Goal: Task Accomplishment & Management: Complete application form

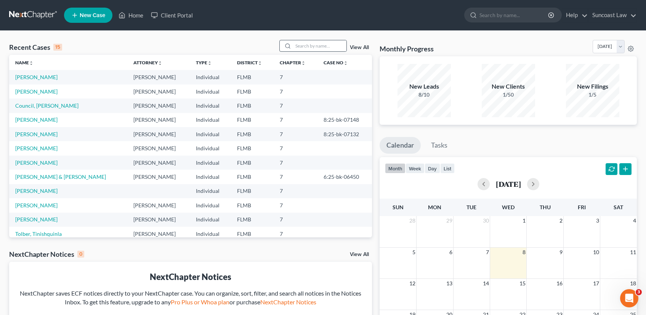
click at [312, 52] on div "Recent Cases 15 View All" at bounding box center [190, 47] width 363 height 15
click at [310, 49] on input "search" at bounding box center [319, 45] width 53 height 11
type input "[PERSON_NAME]"
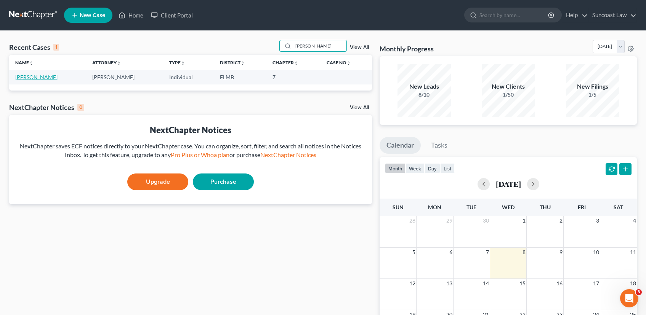
click at [32, 77] on link "[PERSON_NAME]" at bounding box center [36, 77] width 42 height 6
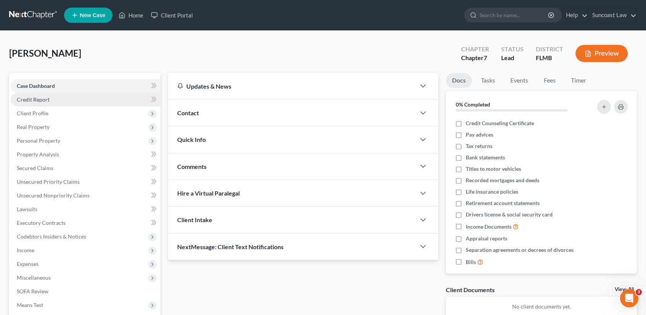
click at [24, 95] on link "Credit Report" at bounding box center [86, 100] width 150 height 14
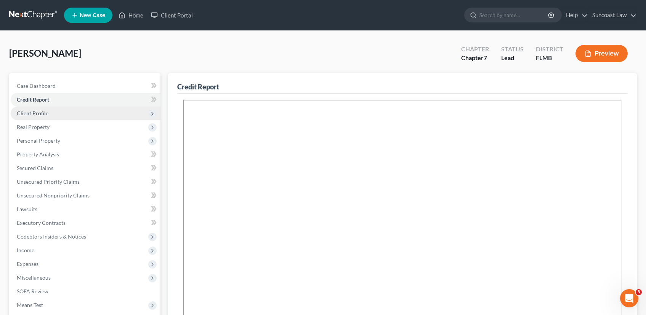
click at [37, 111] on span "Client Profile" at bounding box center [33, 113] width 32 height 6
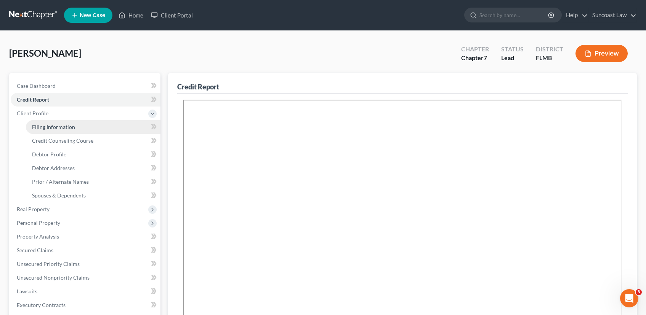
click at [50, 126] on span "Filing Information" at bounding box center [53, 127] width 43 height 6
select select "1"
select select "0"
select select "9"
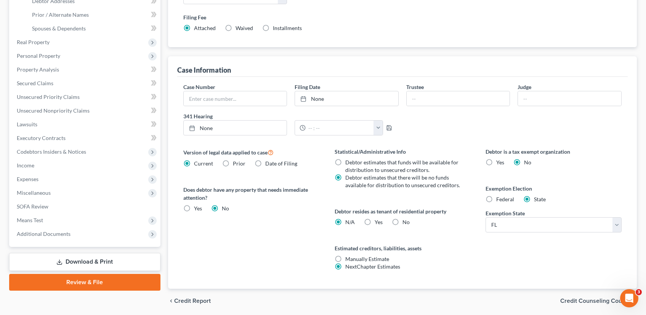
scroll to position [194, 0]
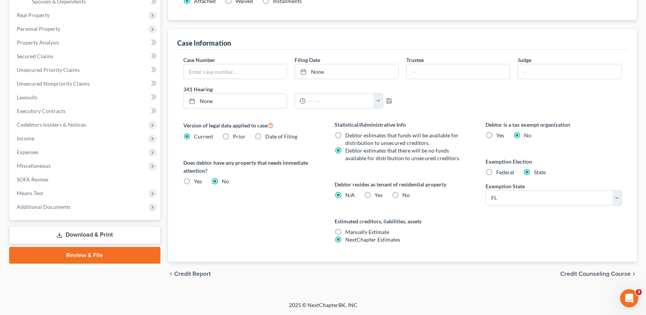
click at [588, 277] on span "Credit Counseling Course" at bounding box center [595, 274] width 70 height 6
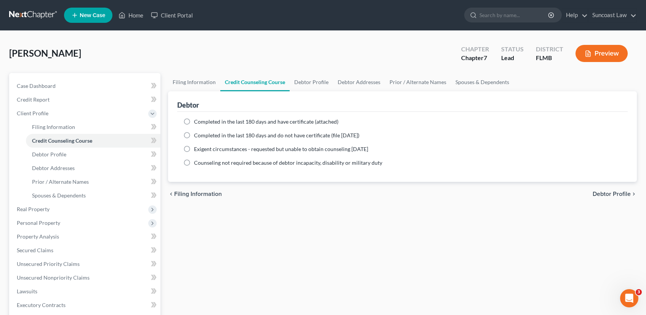
click at [194, 122] on label "Completed in the last 180 days and have certificate (attached)" at bounding box center [266, 122] width 144 height 8
click at [197, 122] on input "Completed in the last 180 days and have certificate (attached)" at bounding box center [199, 120] width 5 height 5
radio input "true"
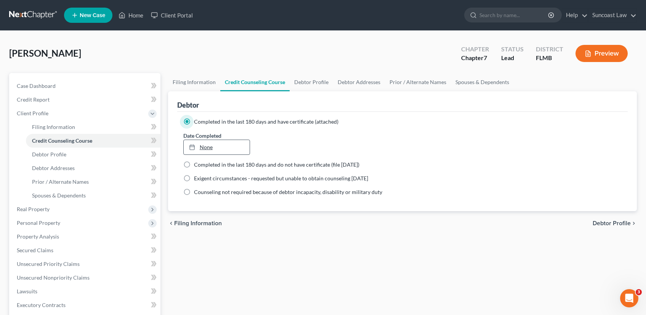
click at [202, 145] on link "None" at bounding box center [217, 147] width 66 height 14
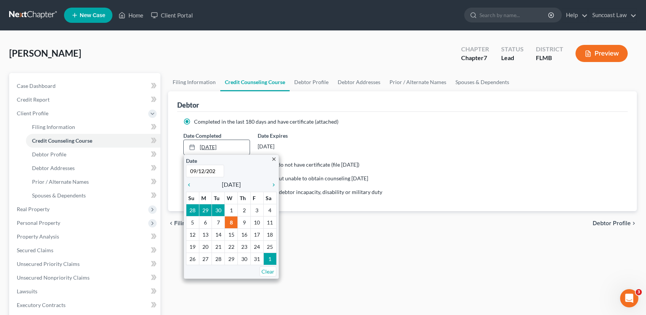
type input "[DATE]"
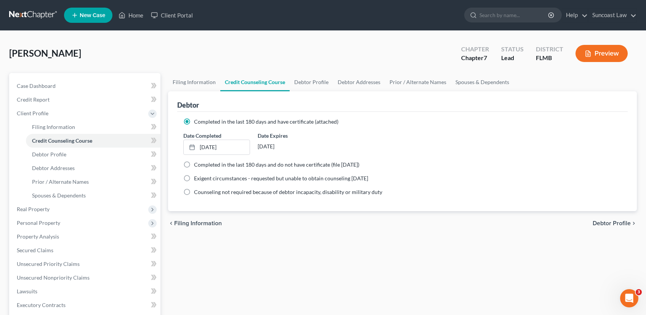
click at [617, 224] on span "Debtor Profile" at bounding box center [611, 224] width 38 height 6
select select "0"
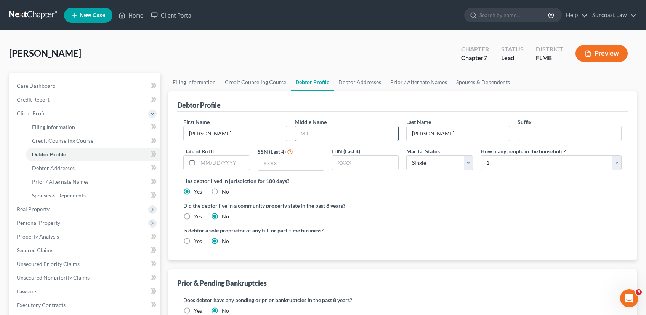
click at [311, 129] on input "text" at bounding box center [346, 133] width 103 height 14
type input "D."
click at [222, 167] on input "text" at bounding box center [224, 163] width 52 height 14
type input "[DATE]"
type input "7819"
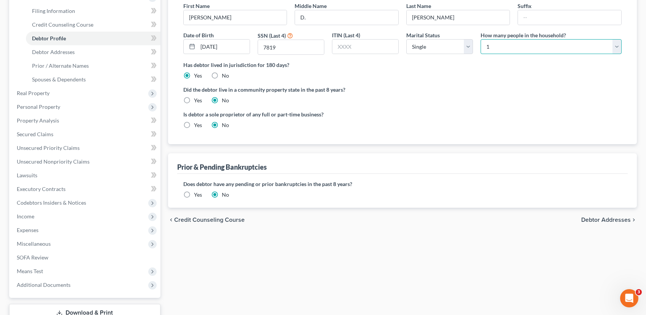
scroll to position [172, 0]
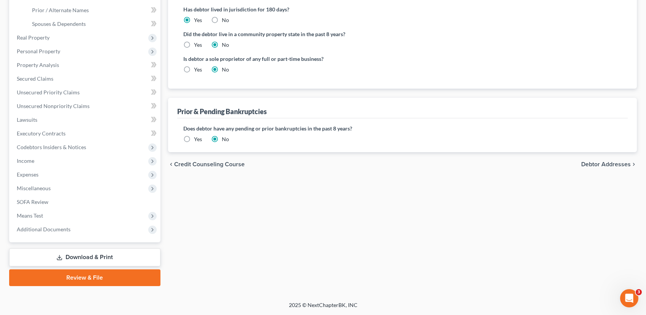
click at [624, 165] on span "Debtor Addresses" at bounding box center [606, 164] width 50 height 6
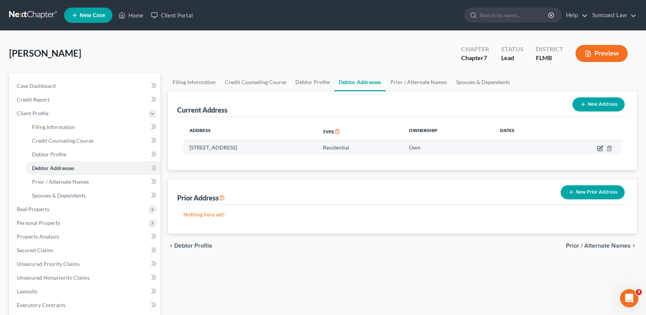
click at [599, 149] on icon "button" at bounding box center [600, 148] width 6 height 6
select select "9"
select select "56"
select select "0"
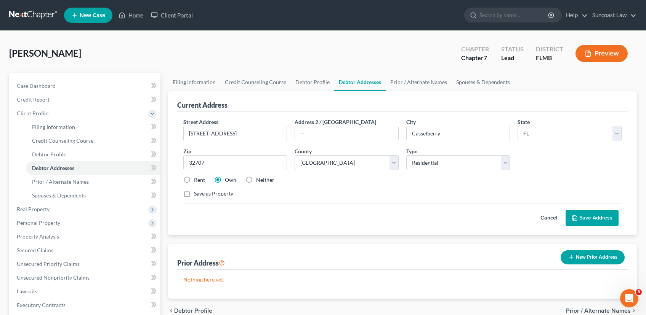
click at [194, 181] on label "Rent" at bounding box center [199, 180] width 11 height 8
click at [197, 181] on input "Rent" at bounding box center [199, 178] width 5 height 5
radio input "true"
click at [601, 220] on button "Save Address" at bounding box center [591, 218] width 53 height 16
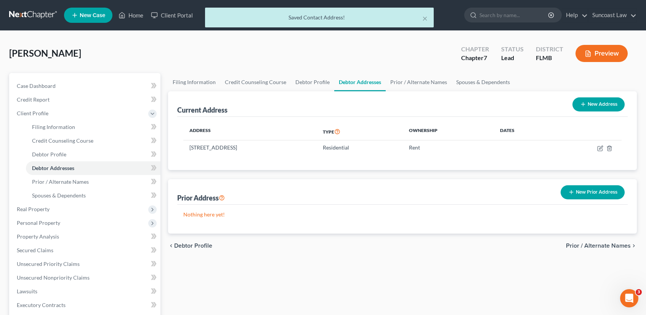
click at [591, 246] on span "Prior / Alternate Names" at bounding box center [598, 246] width 65 height 6
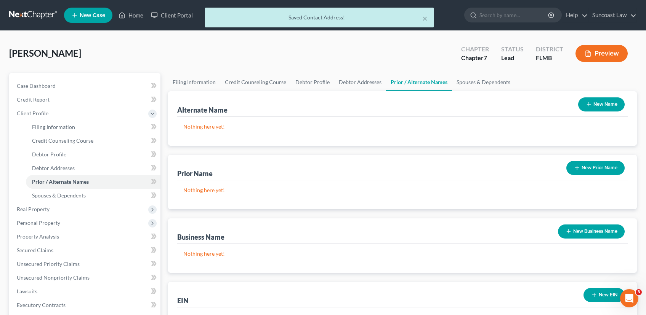
click at [611, 106] on button "New Name" at bounding box center [601, 105] width 46 height 14
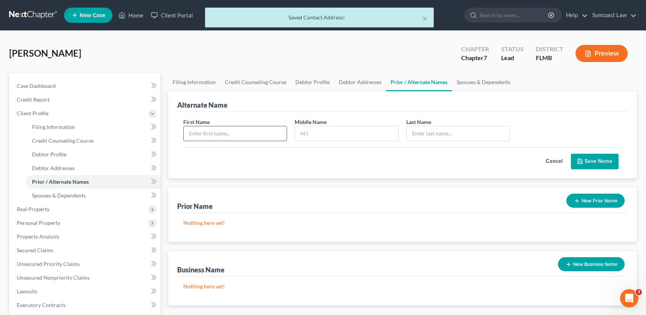
click at [227, 138] on input "text" at bounding box center [235, 133] width 103 height 14
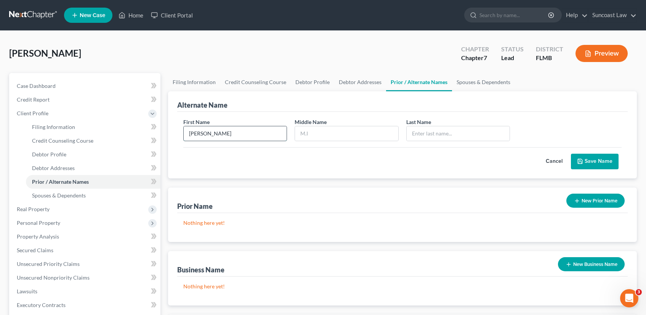
type input "[PERSON_NAME]"
type input "Dynesha"
type input "[PERSON_NAME]"
click at [596, 161] on button "Save Name" at bounding box center [595, 162] width 48 height 16
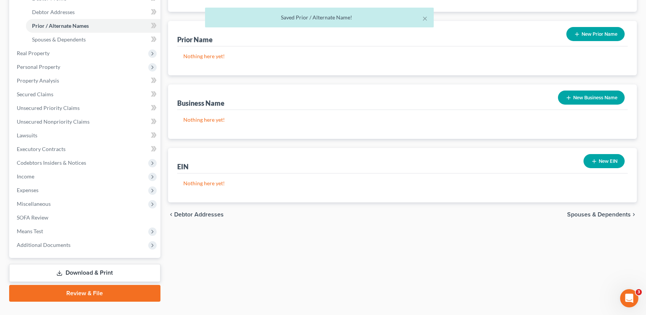
scroll to position [172, 0]
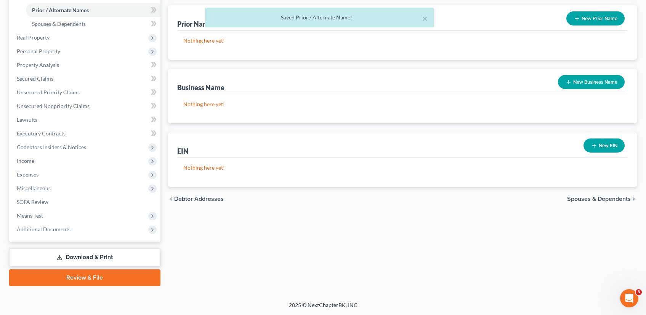
click at [599, 200] on span "Spouses & Dependents" at bounding box center [599, 199] width 64 height 6
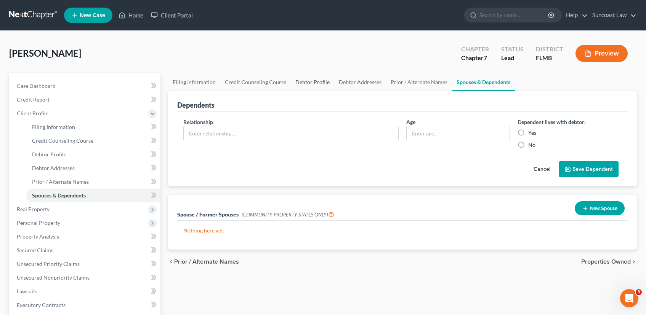
click at [320, 83] on link "Debtor Profile" at bounding box center [312, 82] width 43 height 18
select select "0"
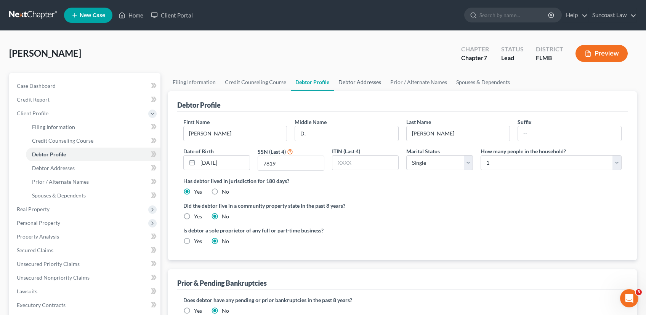
click at [345, 82] on link "Debtor Addresses" at bounding box center [360, 82] width 52 height 18
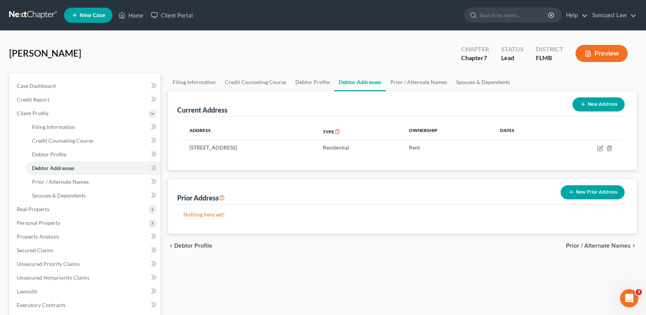
click at [593, 244] on span "Prior / Alternate Names" at bounding box center [598, 246] width 65 height 6
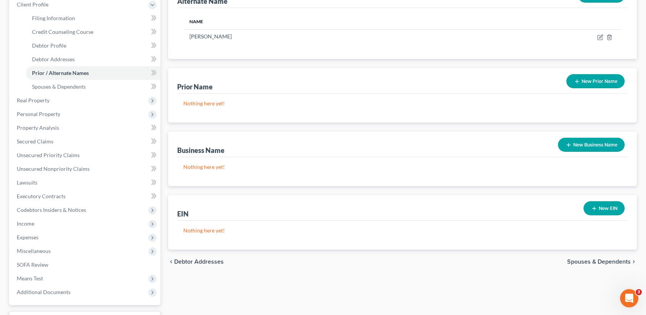
scroll to position [172, 0]
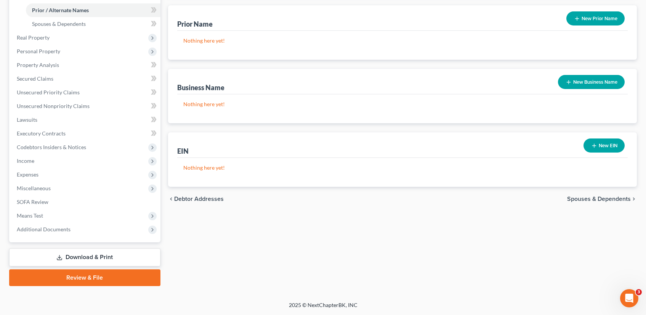
click at [611, 201] on span "Spouses & Dependents" at bounding box center [599, 199] width 64 height 6
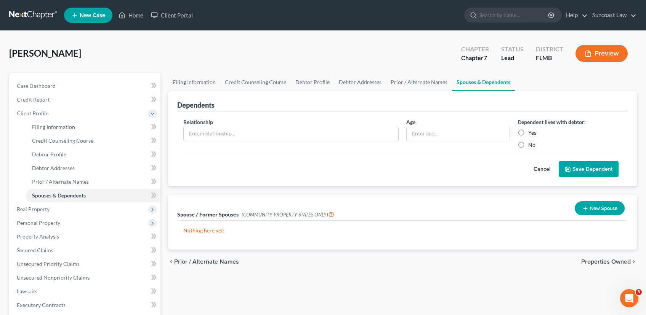
click at [603, 263] on span "Properties Owned" at bounding box center [606, 262] width 50 height 6
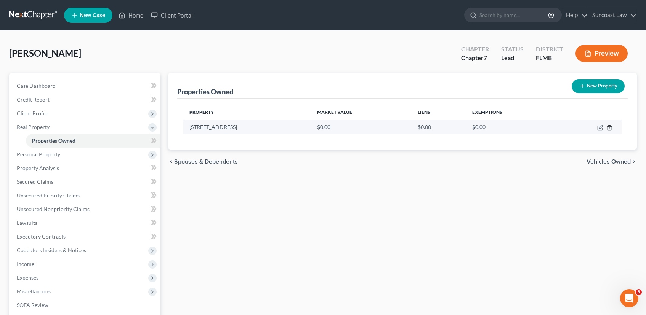
click at [609, 128] on icon "button" at bounding box center [609, 128] width 6 height 6
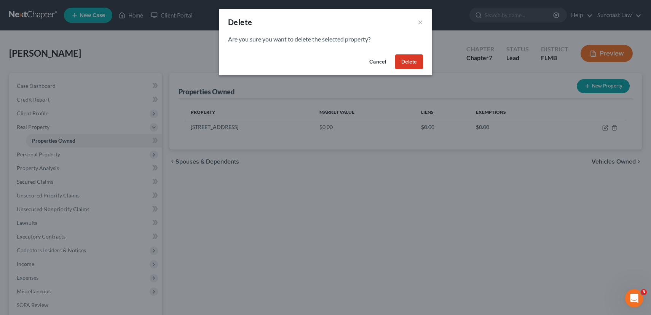
click at [403, 63] on button "Delete" at bounding box center [409, 61] width 28 height 15
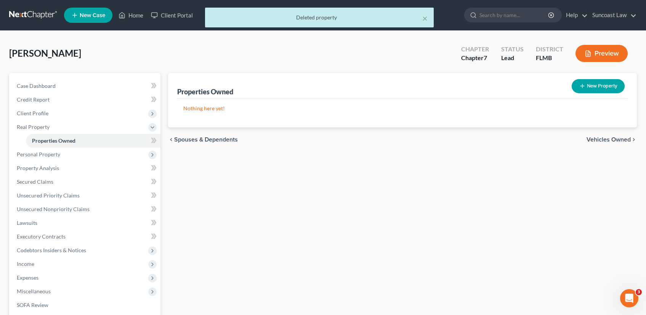
click at [600, 139] on span "Vehicles Owned" at bounding box center [608, 140] width 44 height 6
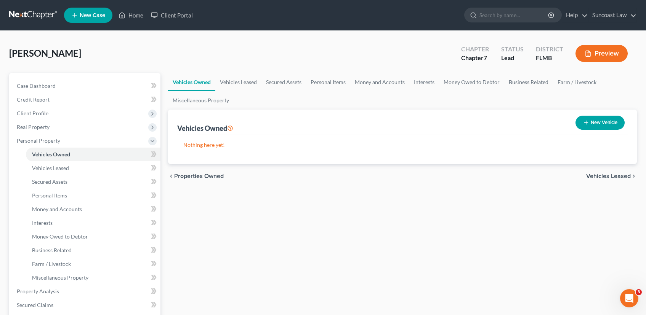
click at [601, 176] on span "Vehicles Leased" at bounding box center [608, 176] width 45 height 6
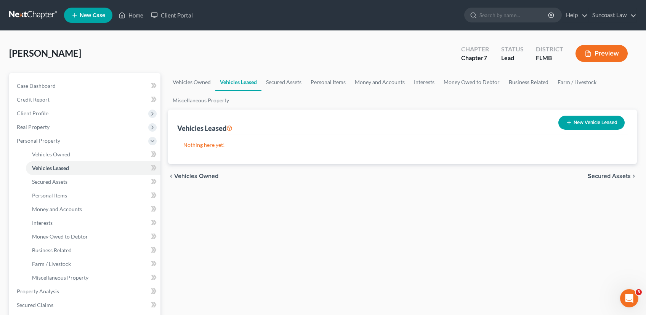
click at [601, 176] on span "Secured Assets" at bounding box center [608, 176] width 43 height 6
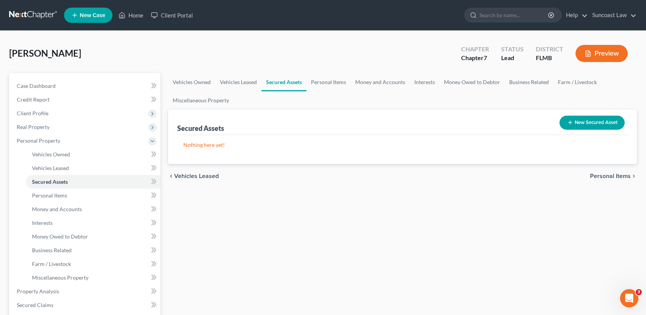
click at [601, 176] on span "Personal Items" at bounding box center [610, 176] width 41 height 6
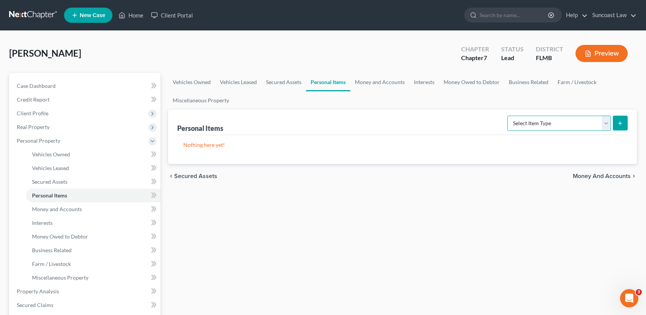
click at [606, 125] on select "Select Item Type Clothing (A/B: 11) Collectibles Of Value (A/B: 8) Electronics …" at bounding box center [559, 123] width 104 height 15
click at [611, 120] on form "Select Item Type Clothing (A/B: 11) Collectibles Of Value (A/B: 8) Electronics …" at bounding box center [567, 124] width 120 height 16
click at [606, 124] on select "Select Item Type Clothing (A/B: 11) Collectibles Of Value (A/B: 8) Electronics …" at bounding box center [559, 123] width 104 height 15
select select "clothing"
click at [508, 116] on select "Select Item Type Clothing (A/B: 11) Collectibles Of Value (A/B: 8) Electronics …" at bounding box center [559, 123] width 104 height 15
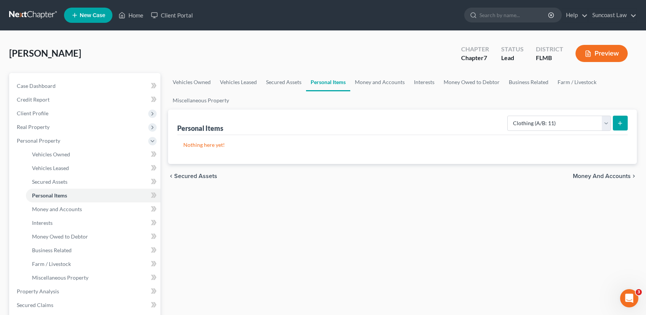
click at [623, 125] on button "submit" at bounding box center [619, 123] width 15 height 15
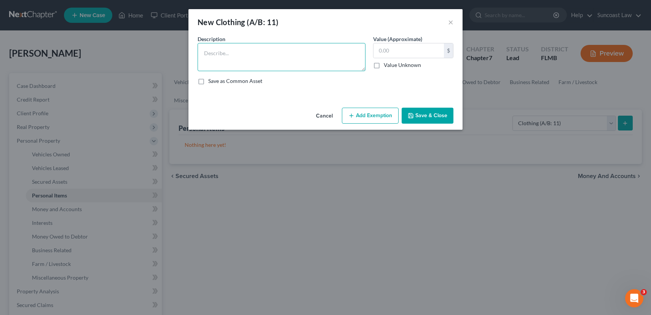
click at [236, 45] on textarea at bounding box center [282, 57] width 168 height 28
type textarea "used clothing"
type input "50.00"
click at [378, 117] on button "Add Exemption" at bounding box center [370, 116] width 57 height 16
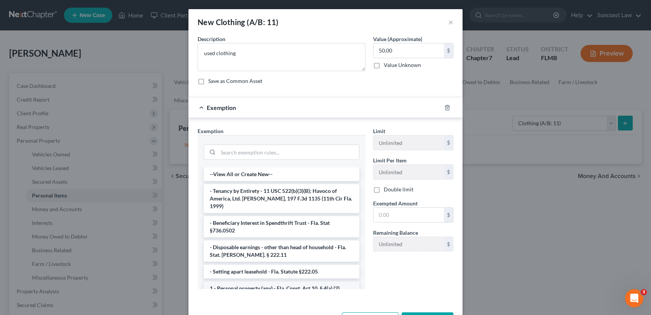
click at [263, 282] on li "1 - Personal property (any) - Fla. Const. Art.10, § 4(a) (2)" at bounding box center [282, 289] width 156 height 14
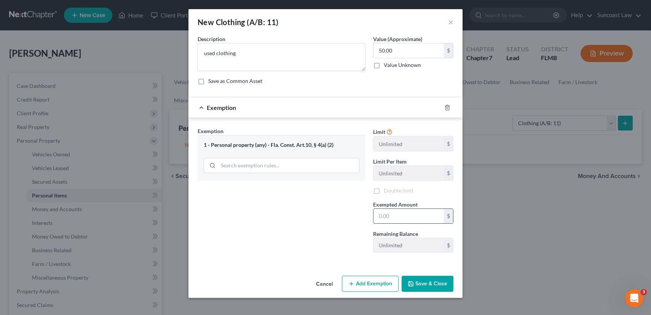
click at [392, 213] on input "text" at bounding box center [409, 216] width 70 height 14
type input "50.00"
click at [434, 288] on button "Save & Close" at bounding box center [428, 284] width 52 height 16
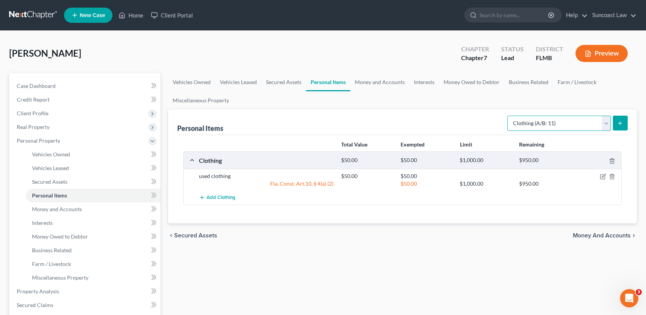
click at [607, 125] on select "Select Item Type Clothing (A/B: 11) Collectibles Of Value (A/B: 8) Electronics …" at bounding box center [559, 123] width 104 height 15
select select "electronics"
click at [508, 116] on select "Select Item Type Clothing (A/B: 11) Collectibles Of Value (A/B: 8) Electronics …" at bounding box center [559, 123] width 104 height 15
click at [620, 122] on line "submit" at bounding box center [620, 122] width 0 height 3
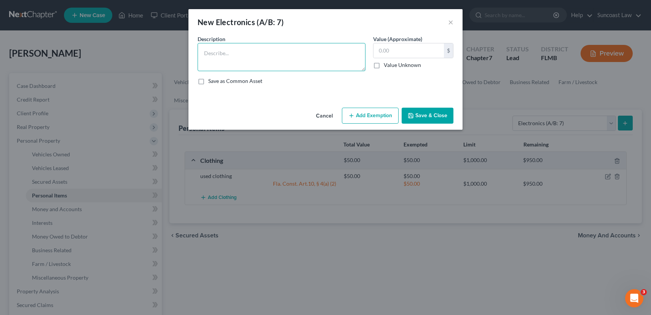
click at [259, 49] on textarea at bounding box center [282, 57] width 168 height 28
type textarea "C"
type textarea "Computer, Laptop"
click at [428, 53] on input "text" at bounding box center [409, 50] width 70 height 14
type input "300.00"
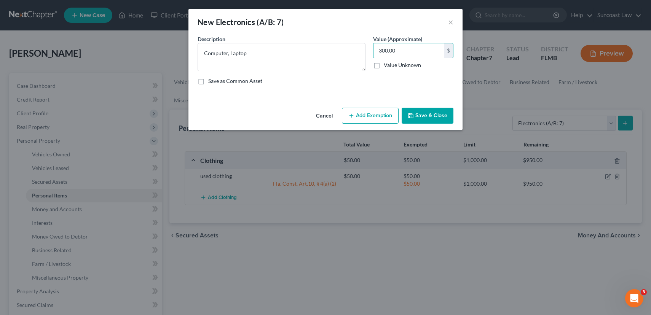
click at [374, 119] on button "Add Exemption" at bounding box center [370, 116] width 57 height 16
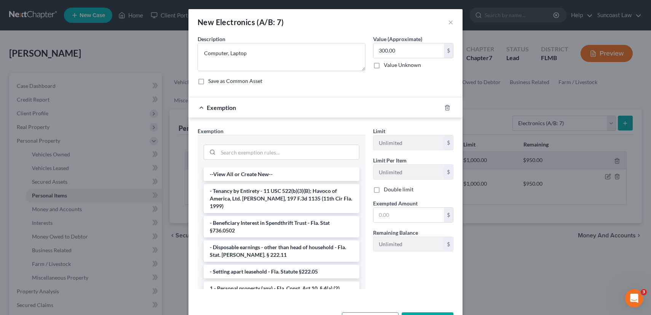
drag, startPoint x: 257, startPoint y: 283, endPoint x: 264, endPoint y: 280, distance: 7.5
click at [257, 283] on li "1 - Personal property (any) - Fla. Const. Art.10, § 4(a) (2)" at bounding box center [282, 289] width 156 height 14
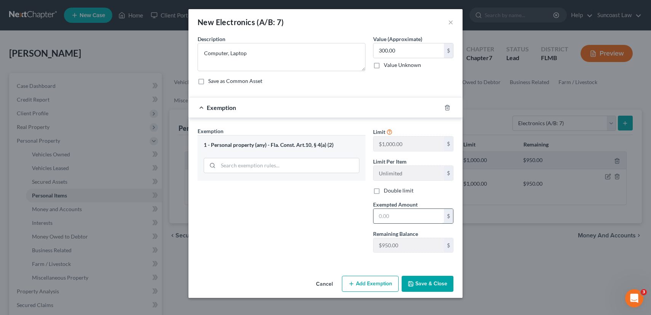
click at [400, 214] on input "text" at bounding box center [409, 216] width 70 height 14
type input "300.00"
click at [424, 283] on button "Save & Close" at bounding box center [428, 284] width 52 height 16
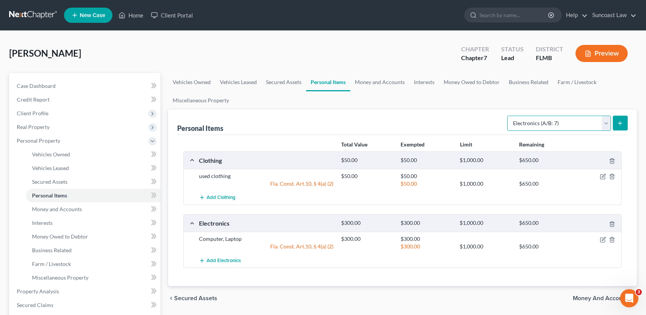
click at [606, 125] on select "Select Item Type Clothing (A/B: 11) Collectibles Of Value (A/B: 8) Electronics …" at bounding box center [559, 123] width 104 height 15
select select "household_goods"
click at [508, 116] on select "Select Item Type Clothing (A/B: 11) Collectibles Of Value (A/B: 8) Electronics …" at bounding box center [559, 123] width 104 height 15
click at [622, 123] on icon "submit" at bounding box center [620, 123] width 6 height 6
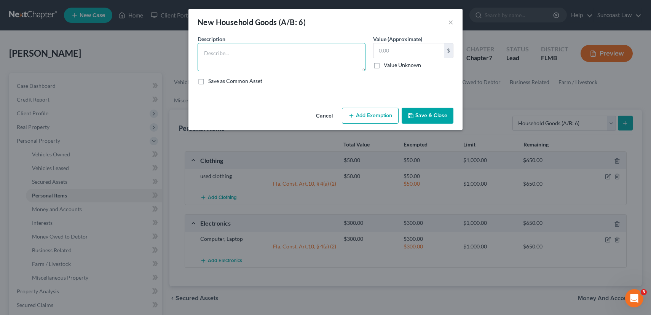
click at [286, 48] on textarea at bounding box center [282, 57] width 168 height 28
type textarea "Dresser, Bed, Frame, box spring"
type input "100.00"
click at [372, 117] on button "Add Exemption" at bounding box center [370, 116] width 57 height 16
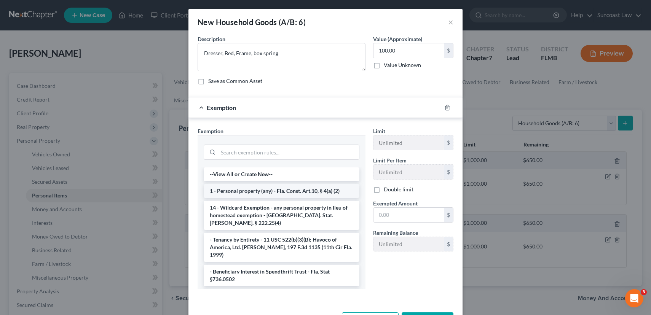
click at [261, 189] on li "1 - Personal property (any) - Fla. Const. Art.10, § 4(a) (2)" at bounding box center [282, 191] width 156 height 14
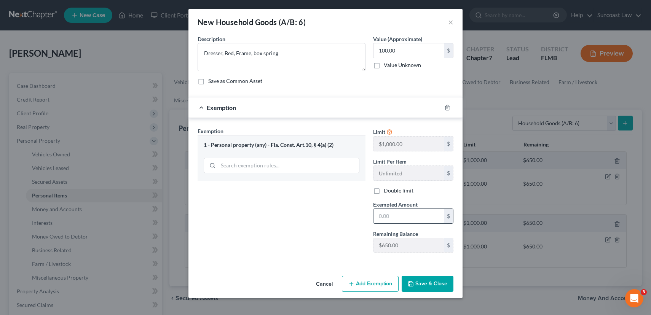
click at [389, 216] on input "text" at bounding box center [409, 216] width 70 height 14
type input "100.00"
click at [432, 284] on button "Save & Close" at bounding box center [428, 284] width 52 height 16
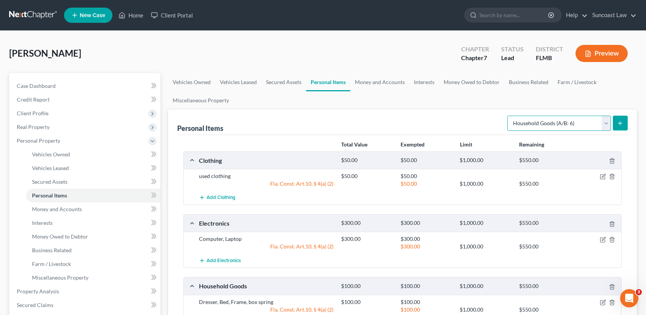
click at [606, 123] on select "Select Item Type Clothing (A/B: 11) Collectibles Of Value (A/B: 8) Electronics …" at bounding box center [559, 123] width 104 height 15
select select "firearms"
click at [508, 116] on select "Select Item Type Clothing (A/B: 11) Collectibles Of Value (A/B: 8) Electronics …" at bounding box center [559, 123] width 104 height 15
click at [625, 123] on button "submit" at bounding box center [619, 123] width 15 height 15
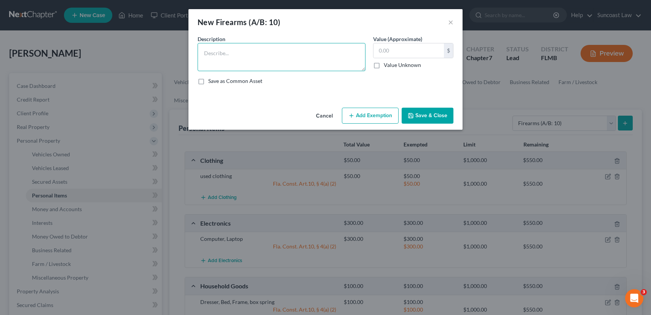
click at [267, 62] on textarea at bounding box center [282, 57] width 168 height 28
type textarea "handgun"
type input "200.00"
click at [384, 109] on button "Add Exemption" at bounding box center [370, 116] width 57 height 16
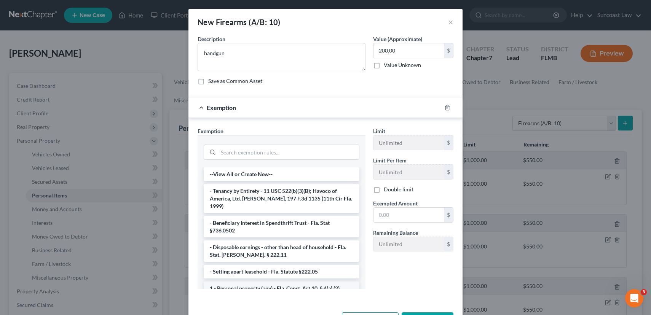
click at [288, 284] on li "1 - Personal property (any) - Fla. Const. Art.10, § 4(a) (2)" at bounding box center [282, 289] width 156 height 14
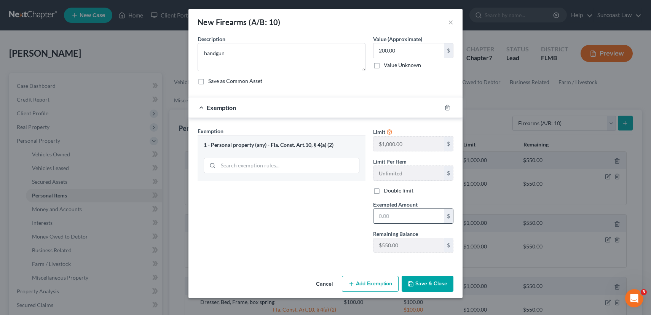
click at [406, 217] on input "text" at bounding box center [409, 216] width 70 height 14
type input "200.00"
click at [432, 284] on button "Save & Close" at bounding box center [428, 284] width 52 height 16
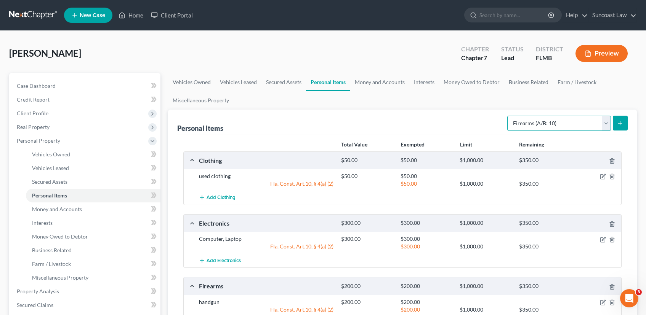
click at [606, 123] on select "Select Item Type Clothing (A/B: 11) Collectibles Of Value (A/B: 8) Electronics …" at bounding box center [559, 123] width 104 height 15
select select "pets"
click at [508, 116] on select "Select Item Type Clothing (A/B: 11) Collectibles Of Value (A/B: 8) Electronics …" at bounding box center [559, 123] width 104 height 15
click at [619, 123] on icon "submit" at bounding box center [620, 123] width 6 height 6
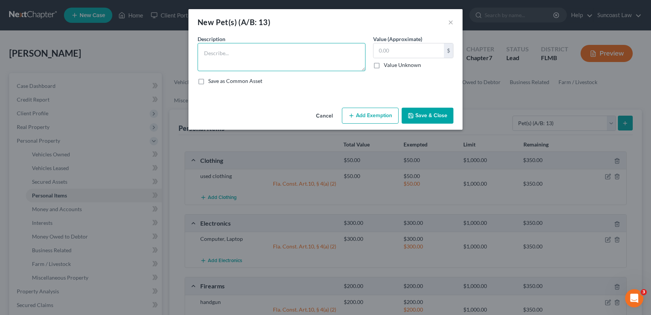
drag, startPoint x: 230, startPoint y: 59, endPoint x: 222, endPoint y: 54, distance: 9.4
click at [230, 58] on textarea at bounding box center [282, 57] width 168 height 28
type textarea "Cat"
type input "1.00"
click at [365, 115] on button "Add Exemption" at bounding box center [370, 116] width 57 height 16
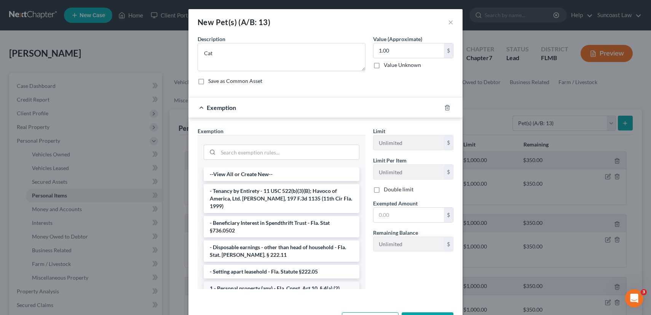
click at [301, 282] on li "1 - Personal property (any) - Fla. Const. Art.10, § 4(a) (2)" at bounding box center [282, 289] width 156 height 14
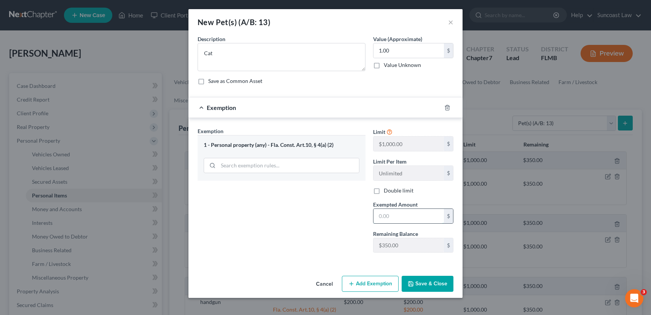
click at [416, 213] on input "text" at bounding box center [409, 216] width 70 height 14
type input "1.00"
click at [421, 283] on button "Save & Close" at bounding box center [428, 284] width 52 height 16
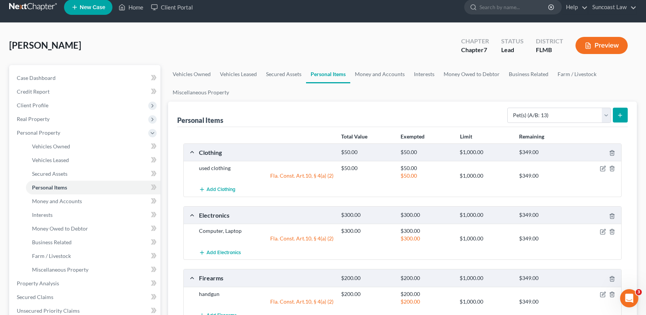
scroll to position [227, 0]
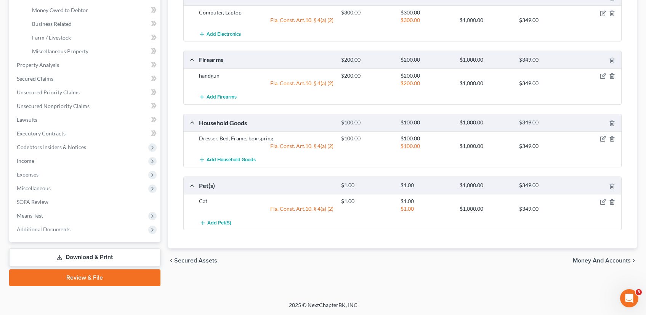
click at [607, 262] on span "Money and Accounts" at bounding box center [601, 261] width 58 height 6
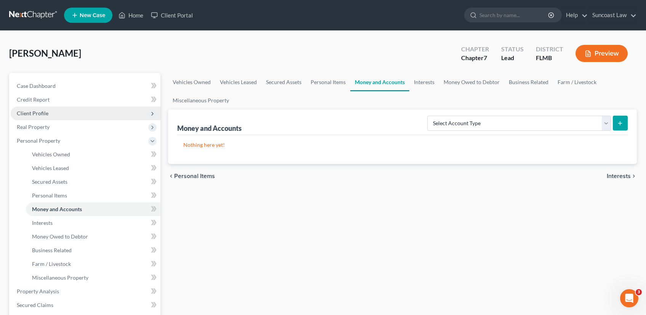
click at [53, 112] on span "Client Profile" at bounding box center [86, 114] width 150 height 14
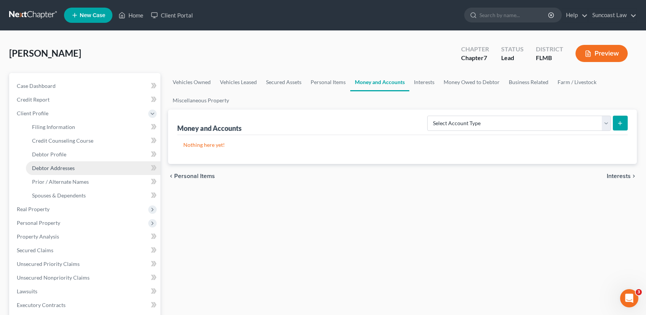
click at [93, 166] on link "Debtor Addresses" at bounding box center [93, 168] width 134 height 14
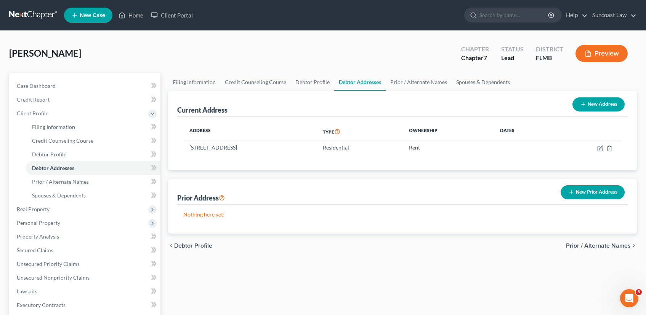
click at [582, 192] on button "New Prior Address" at bounding box center [592, 192] width 64 height 14
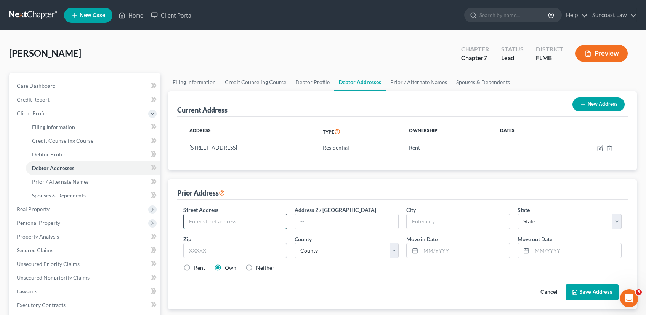
click at [205, 223] on input "text" at bounding box center [235, 221] width 103 height 14
type input "[STREET_ADDRESS]"
type input "[GEOGRAPHIC_DATA]"
select select "9"
type input "32211"
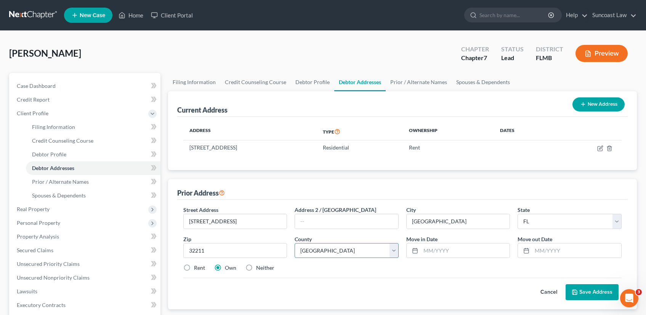
click at [394, 254] on select "County [GEOGRAPHIC_DATA] [GEOGRAPHIC_DATA] [GEOGRAPHIC_DATA] [GEOGRAPHIC_DATA] …" at bounding box center [346, 250] width 104 height 15
select select "14"
click at [294, 243] on select "County [GEOGRAPHIC_DATA] [GEOGRAPHIC_DATA] [GEOGRAPHIC_DATA] [GEOGRAPHIC_DATA] …" at bounding box center [346, 250] width 104 height 15
click at [459, 250] on input "text" at bounding box center [464, 251] width 89 height 14
click at [541, 247] on input "text" at bounding box center [576, 251] width 89 height 14
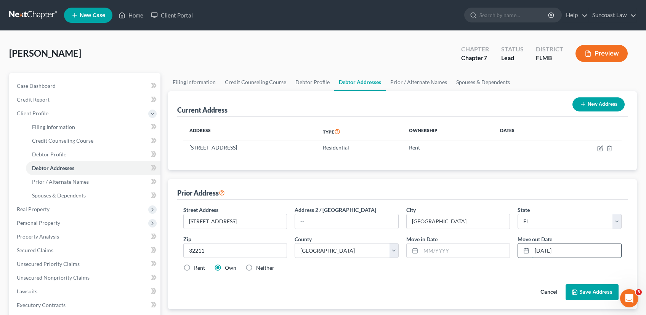
type input "[DATE]"
click at [465, 253] on input "text" at bounding box center [464, 251] width 89 height 14
type input "[DATE]"
click at [593, 297] on button "Save Address" at bounding box center [591, 293] width 53 height 16
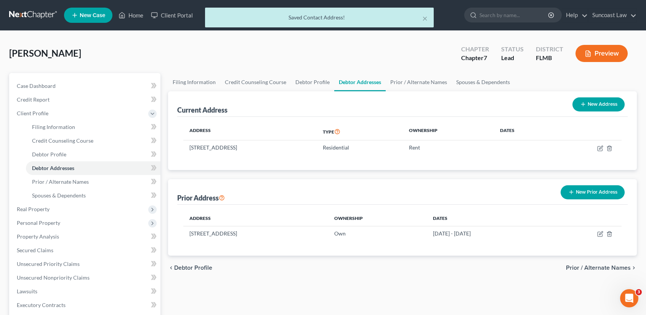
click at [583, 267] on span "Prior / Alternate Names" at bounding box center [598, 268] width 65 height 6
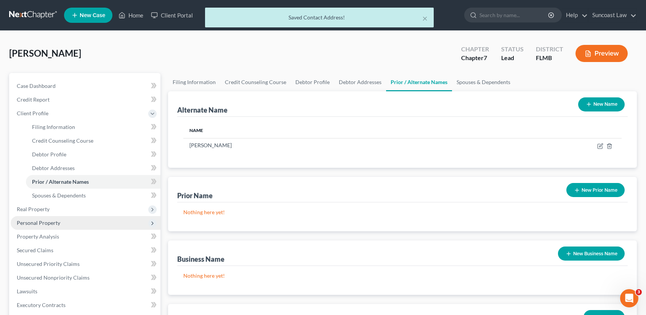
click at [50, 220] on span "Personal Property" at bounding box center [38, 223] width 43 height 6
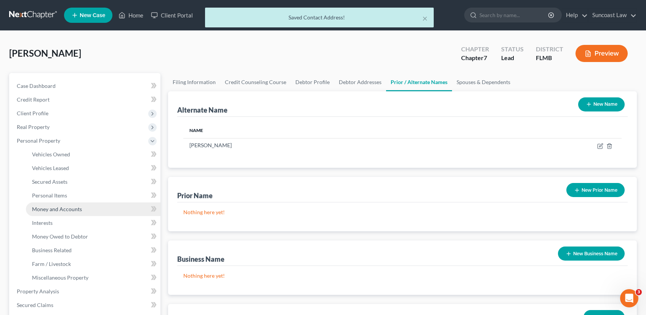
click at [56, 213] on link "Money and Accounts" at bounding box center [93, 210] width 134 height 14
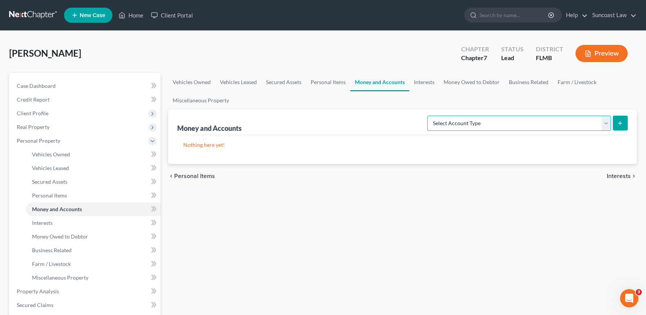
click at [604, 120] on select "Select Account Type Brokerage (A/B: 18, SOFA: 20) Cash on Hand (A/B: 16) Certif…" at bounding box center [519, 123] width 184 height 15
click at [603, 122] on select "Select Account Type Brokerage (A/B: 18, SOFA: 20) Cash on Hand (A/B: 16) Certif…" at bounding box center [519, 123] width 184 height 15
select select "checking"
click at [429, 116] on select "Select Account Type Brokerage (A/B: 18, SOFA: 20) Cash on Hand (A/B: 16) Certif…" at bounding box center [519, 123] width 184 height 15
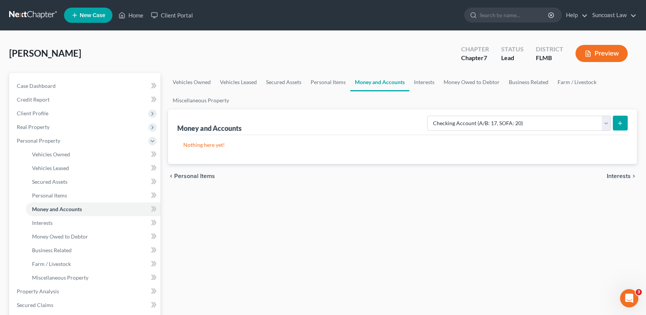
click at [622, 123] on icon "submit" at bounding box center [620, 123] width 6 height 6
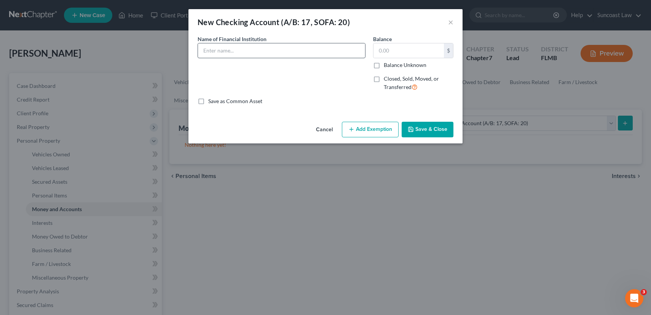
drag, startPoint x: 245, startPoint y: 37, endPoint x: 246, endPoint y: 45, distance: 7.6
click at [245, 38] on span "Name of Financial Institution" at bounding box center [232, 39] width 69 height 6
click at [247, 50] on input "text" at bounding box center [281, 50] width 167 height 14
click at [210, 51] on input "NAvy Federal CU" at bounding box center [281, 50] width 167 height 14
click at [293, 56] on input "Navy Federal CU" at bounding box center [281, 50] width 167 height 14
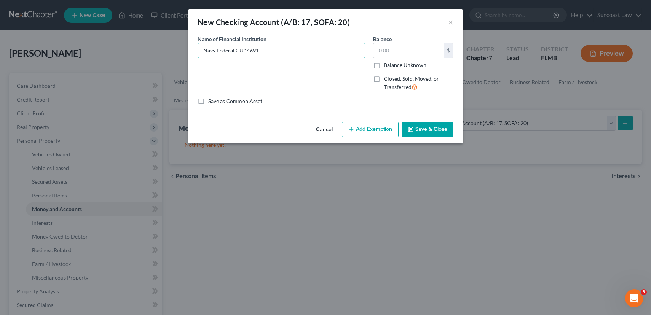
type input "Navy Federal CU *4691"
click at [435, 131] on button "Save & Close" at bounding box center [428, 130] width 52 height 16
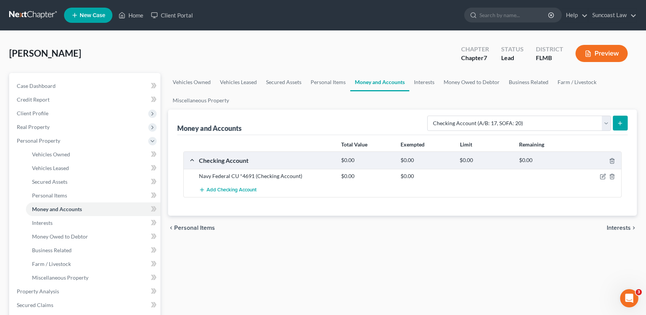
click at [619, 125] on icon "submit" at bounding box center [620, 123] width 6 height 6
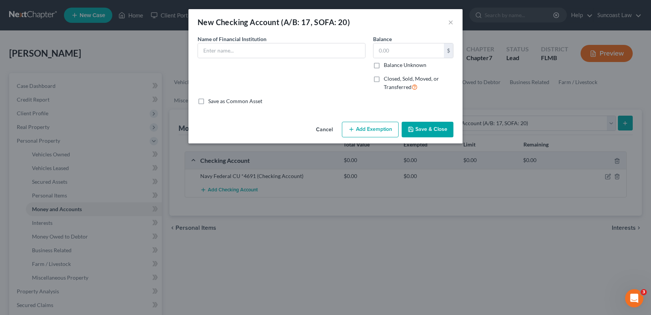
drag, startPoint x: 238, startPoint y: 37, endPoint x: 238, endPoint y: 44, distance: 6.9
click at [238, 37] on span "Name of Financial Institution" at bounding box center [232, 39] width 69 height 6
click at [240, 47] on input "text" at bounding box center [281, 50] width 167 height 14
type input "Navy Fed FCU *7108"
type input "132.68"
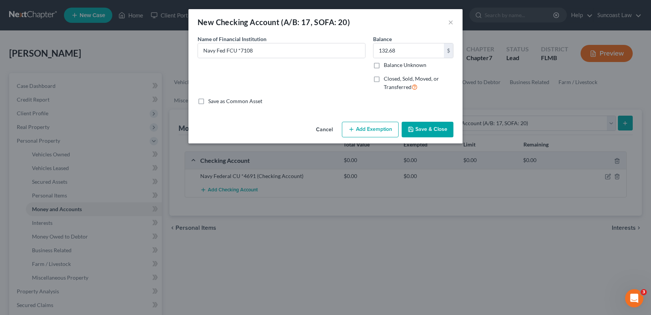
click at [380, 131] on button "Add Exemption" at bounding box center [370, 130] width 57 height 16
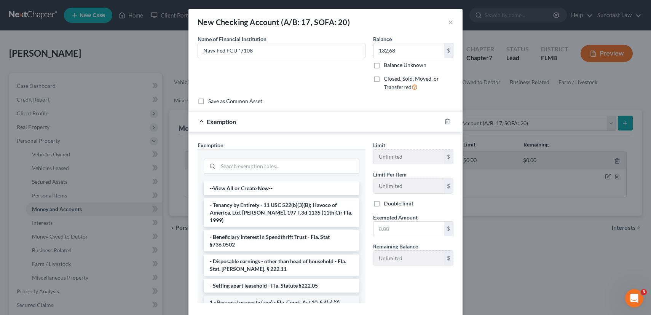
click at [269, 296] on li "1 - Personal property (any) - Fla. Const. Art.10, § 4(a) (2)" at bounding box center [282, 303] width 156 height 14
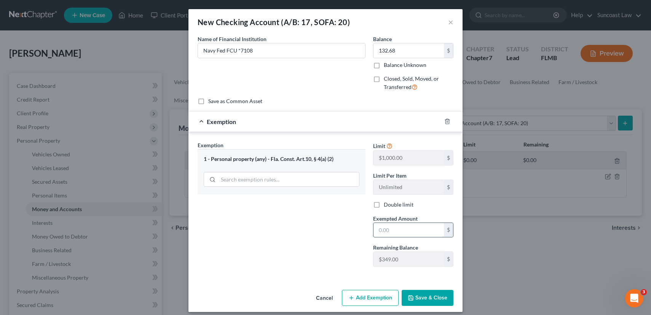
click at [398, 232] on input "text" at bounding box center [409, 230] width 70 height 14
type input "132.68"
click at [439, 298] on button "Save & Close" at bounding box center [428, 298] width 52 height 16
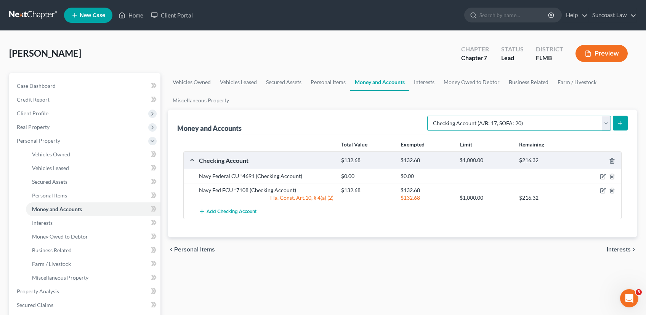
click at [607, 121] on select "Select Account Type Brokerage (A/B: 18, SOFA: 20) Cash on Hand (A/B: 16) Certif…" at bounding box center [519, 123] width 184 height 15
select select "savings"
click at [429, 116] on select "Select Account Type Brokerage (A/B: 18, SOFA: 20) Cash on Hand (A/B: 16) Certif…" at bounding box center [519, 123] width 184 height 15
click at [623, 123] on button "submit" at bounding box center [619, 123] width 15 height 15
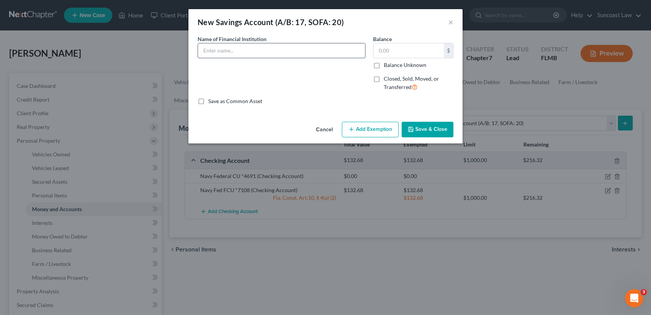
click at [302, 49] on input "text" at bounding box center [281, 50] width 167 height 14
type input "Navy Fed FCU *0751"
type input "238.30"
click at [360, 131] on button "Add Exemption" at bounding box center [370, 130] width 57 height 16
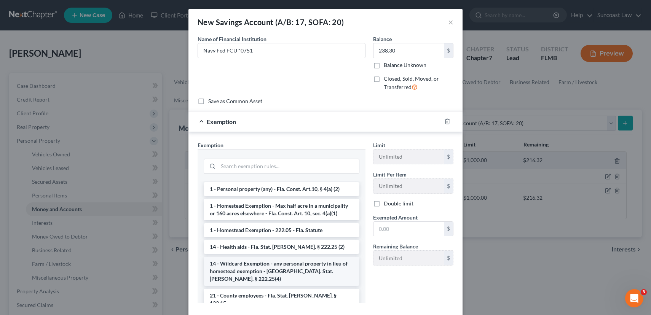
scroll to position [179, 0]
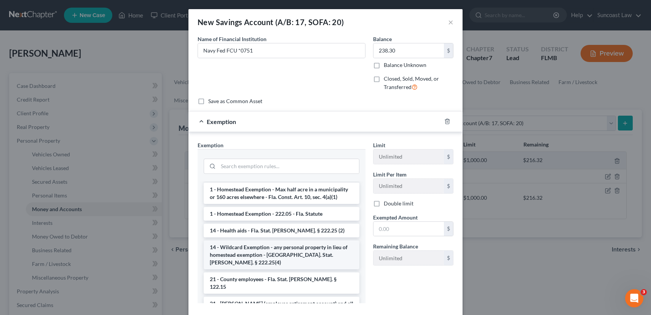
click at [269, 241] on li "14 - Wildcard Exemption - any personal property in lieu of homestead exemption …" at bounding box center [282, 255] width 156 height 29
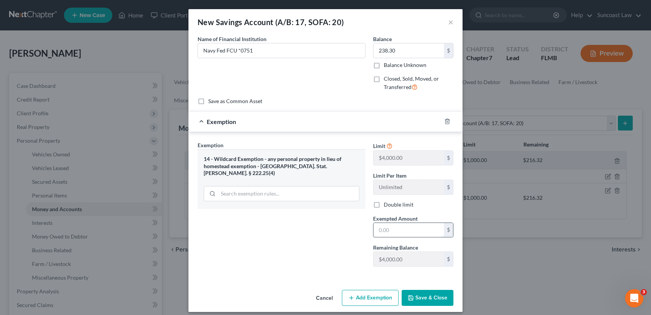
click at [401, 230] on input "text" at bounding box center [409, 230] width 70 height 14
type input "238.30"
click at [433, 296] on button "Save & Close" at bounding box center [428, 298] width 52 height 16
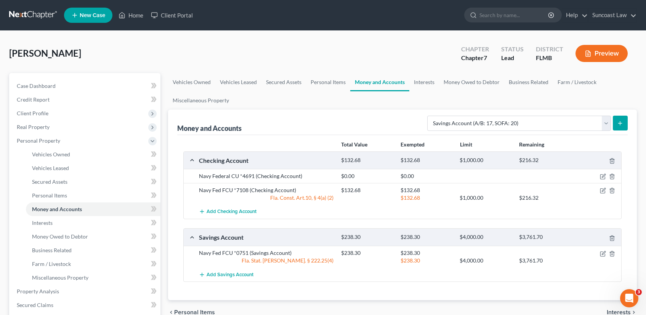
click at [617, 122] on icon "submit" at bounding box center [620, 123] width 6 height 6
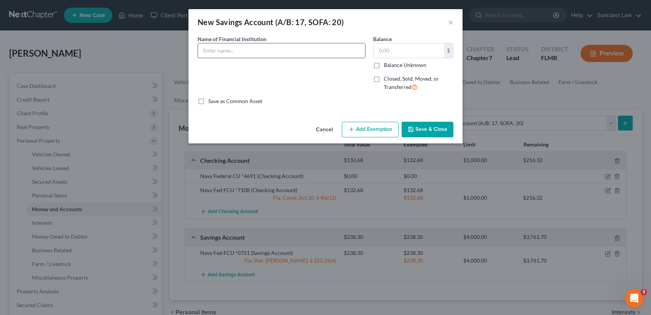
click at [244, 48] on input "text" at bounding box center [281, 50] width 167 height 14
type input "Navy FCu *4669"
type input "1,299.57"
click at [371, 132] on button "Add Exemption" at bounding box center [370, 130] width 57 height 16
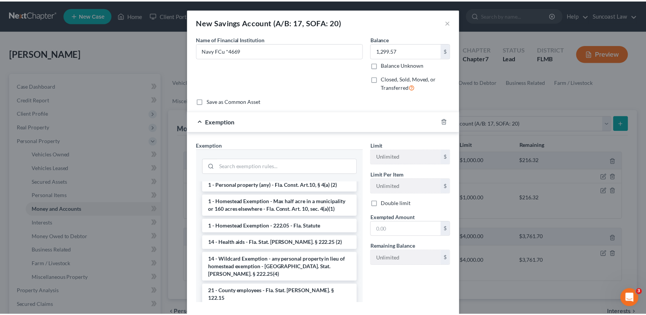
scroll to position [204, 0]
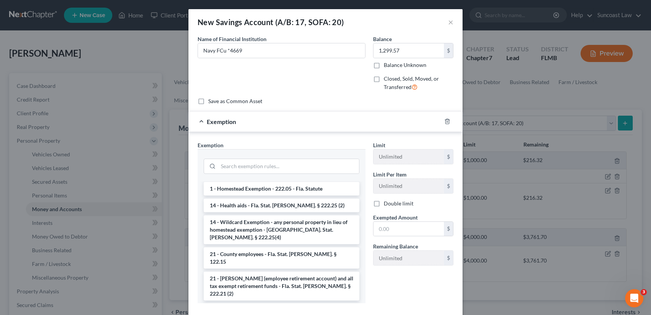
click at [272, 216] on li "14 - Wildcard Exemption - any personal property in lieu of homestead exemption …" at bounding box center [282, 230] width 156 height 29
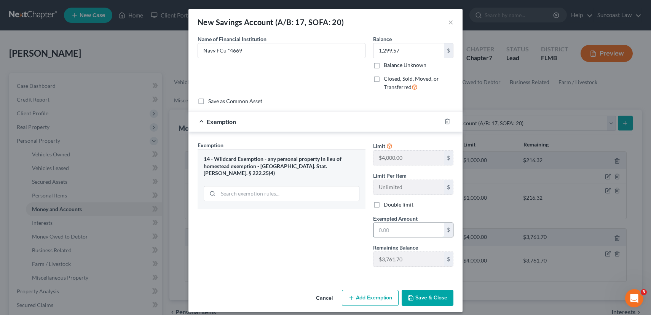
click at [401, 232] on input "text" at bounding box center [409, 230] width 70 height 14
type input "1,299.57"
click at [423, 300] on button "Save & Close" at bounding box center [428, 298] width 52 height 16
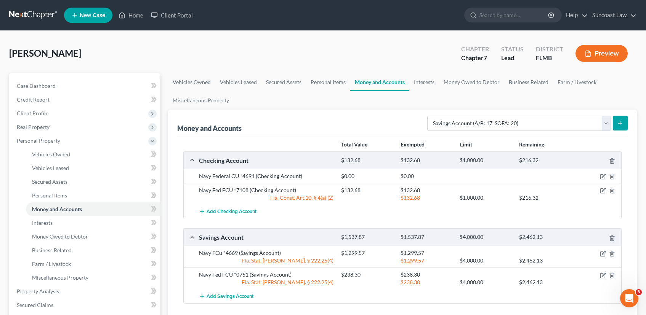
click at [628, 127] on div "Money and Accounts Select Account Type Brokerage (A/B: 18, SOFA: 20) Cash on Ha…" at bounding box center [402, 216] width 468 height 213
click at [625, 125] on button "submit" at bounding box center [619, 123] width 15 height 15
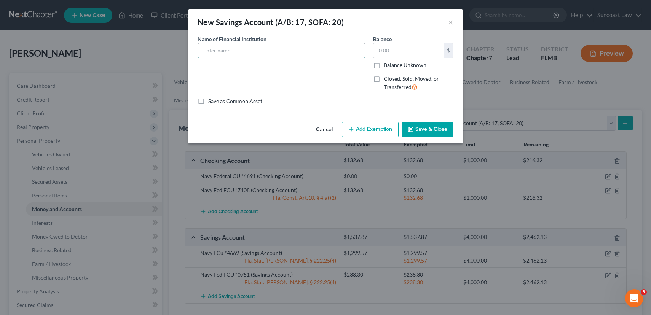
click at [279, 54] on input "text" at bounding box center [281, 50] width 167 height 14
type input "Navy Fed FCU *0430"
type input "0.15"
click at [417, 131] on button "Save & Close" at bounding box center [428, 130] width 52 height 16
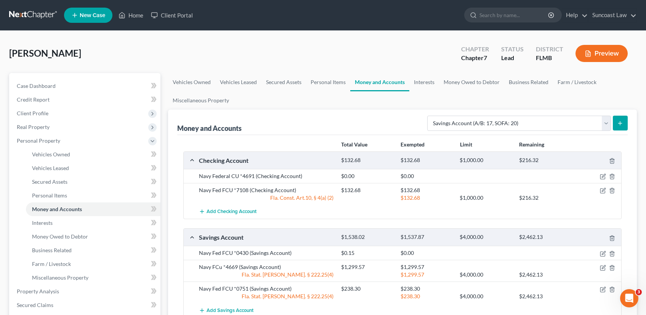
click at [618, 125] on icon "submit" at bounding box center [620, 123] width 6 height 6
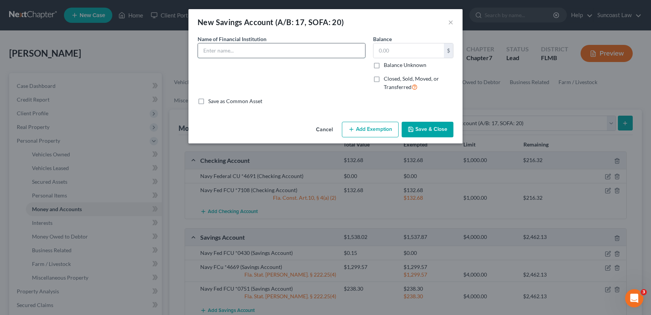
click at [243, 48] on input "text" at bounding box center [281, 50] width 167 height 14
type input "Navy Fed FCU *0574"
type input "0.20"
click at [421, 133] on button "Save & Close" at bounding box center [428, 130] width 52 height 16
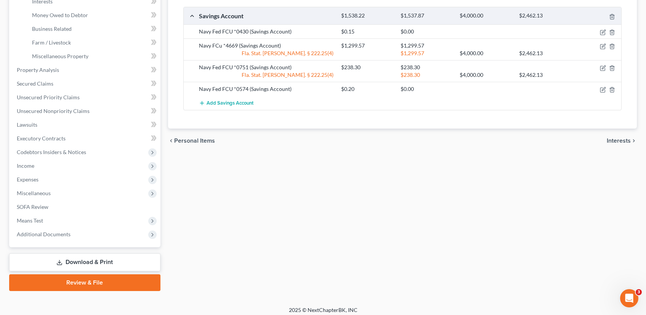
scroll to position [227, 0]
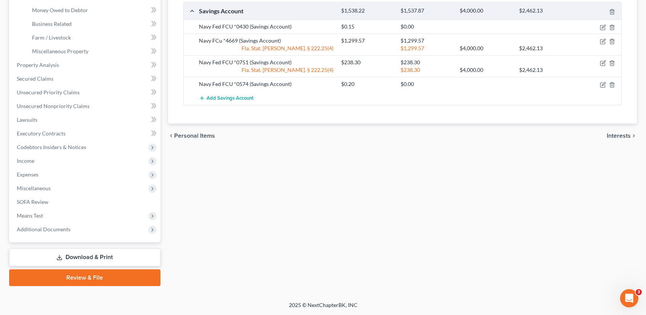
click at [617, 136] on span "Interests" at bounding box center [618, 136] width 24 height 6
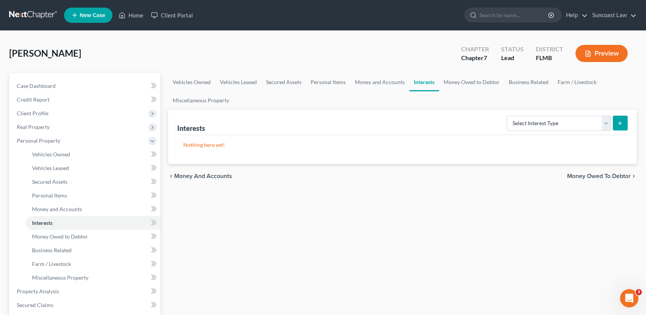
click at [614, 176] on span "Money Owed to Debtor" at bounding box center [599, 176] width 64 height 6
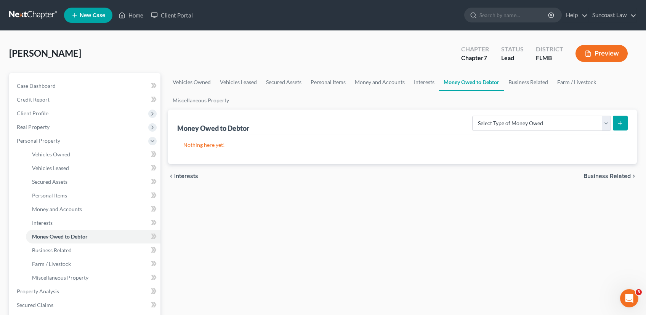
click at [607, 173] on span "Business Related" at bounding box center [606, 176] width 47 height 6
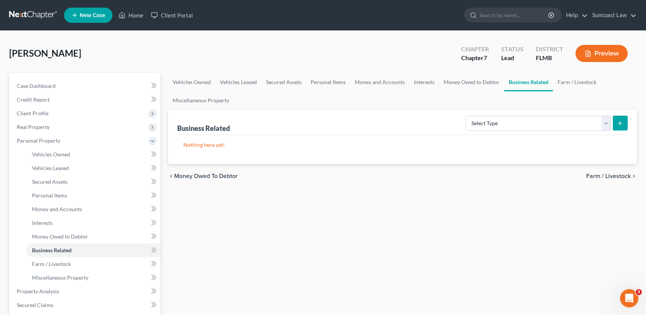
click at [607, 177] on span "Farm / Livestock" at bounding box center [608, 176] width 45 height 6
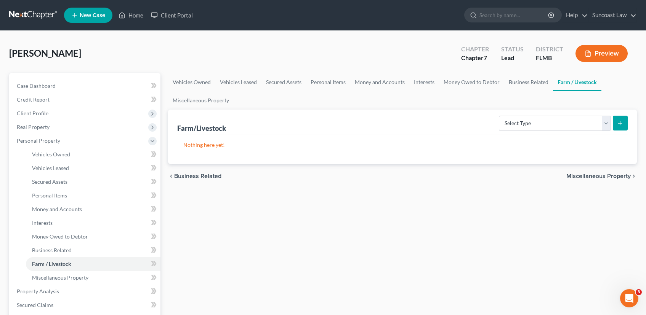
click at [592, 177] on span "Miscellaneous Property" at bounding box center [598, 176] width 64 height 6
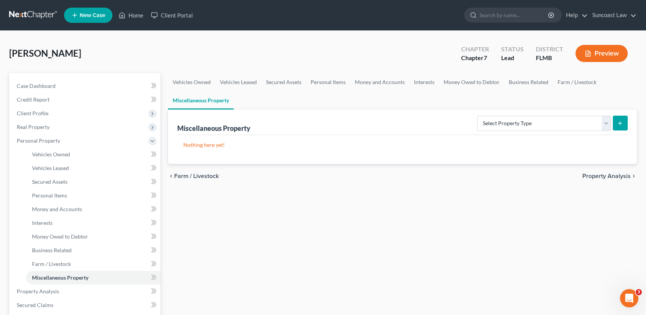
click at [592, 177] on span "Property Analysis" at bounding box center [606, 176] width 48 height 6
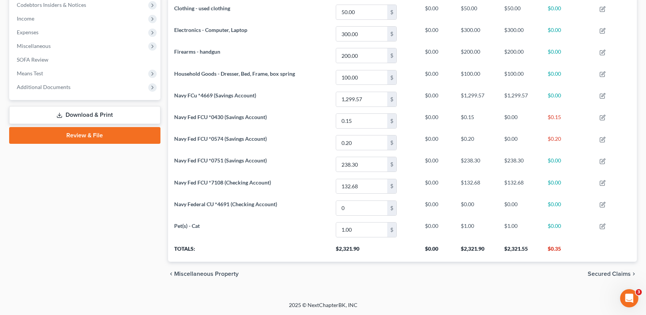
click at [601, 273] on span "Secured Claims" at bounding box center [608, 274] width 43 height 6
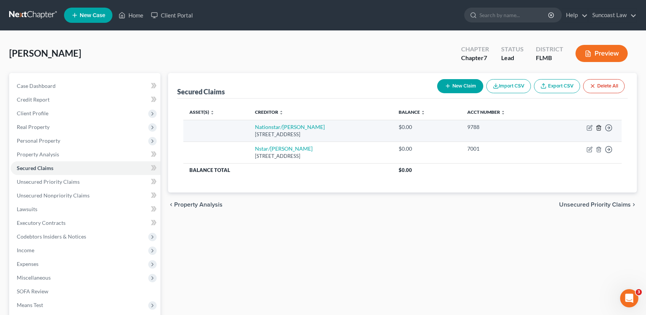
click at [598, 128] on icon "button" at bounding box center [598, 128] width 6 height 6
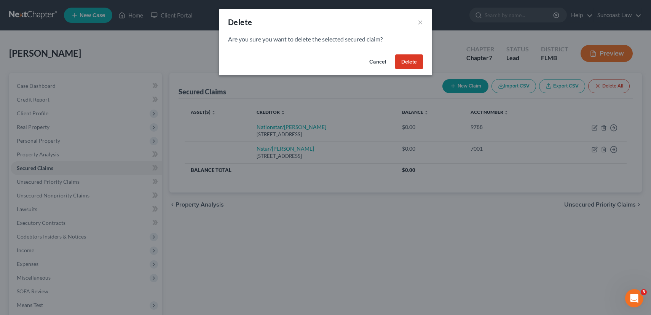
click at [408, 66] on button "Delete" at bounding box center [409, 61] width 28 height 15
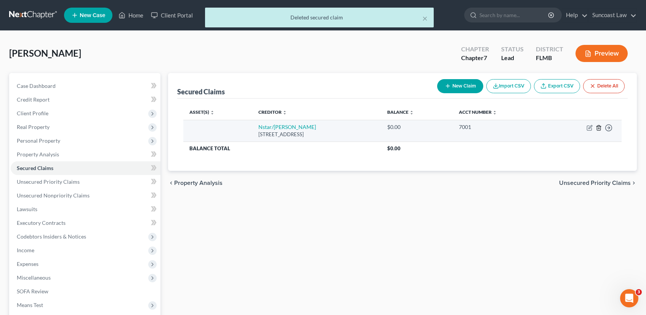
click at [596, 129] on icon "button" at bounding box center [598, 128] width 6 height 6
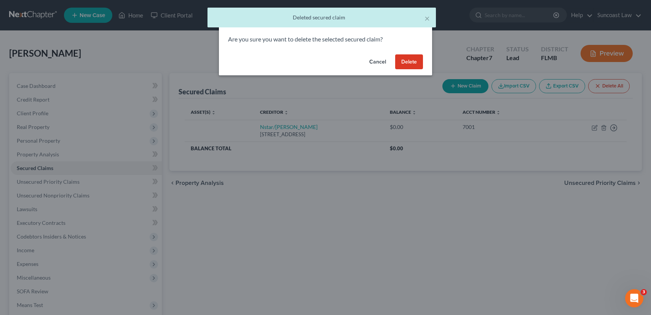
click at [410, 63] on button "Delete" at bounding box center [409, 61] width 28 height 15
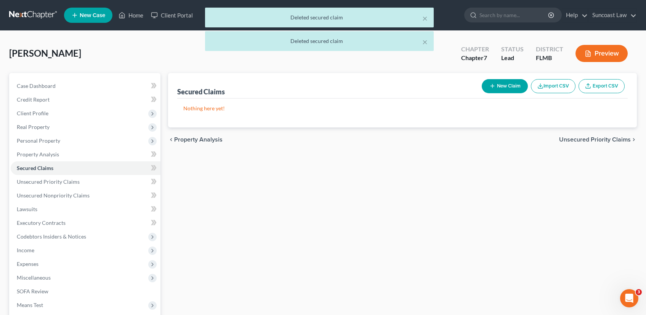
click at [580, 141] on span "Unsecured Priority Claims" at bounding box center [595, 140] width 72 height 6
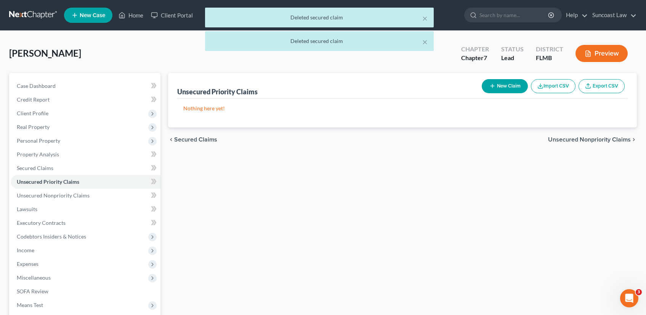
click at [580, 141] on span "Unsecured Nonpriority Claims" at bounding box center [589, 140] width 83 height 6
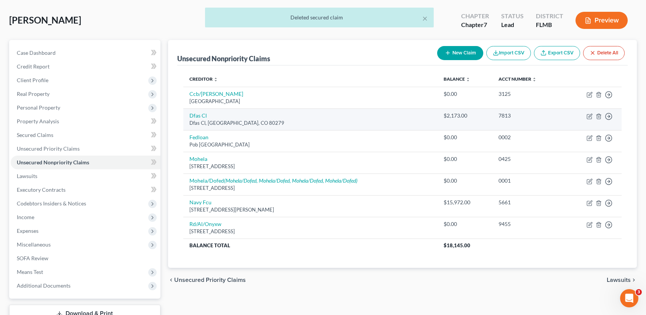
scroll to position [90, 0]
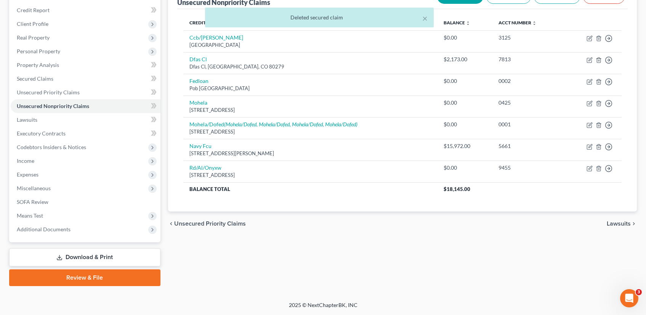
click at [622, 222] on span "Lawsuits" at bounding box center [618, 224] width 24 height 6
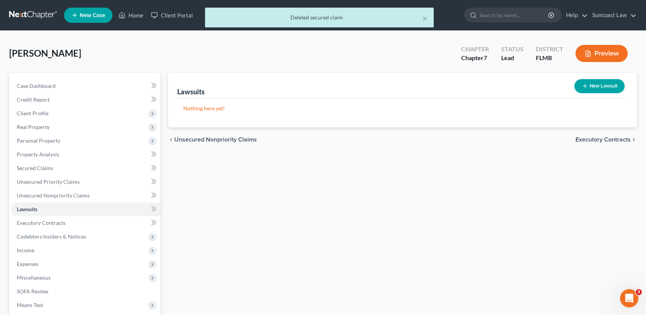
click at [609, 139] on span "Executory Contracts" at bounding box center [602, 140] width 55 height 6
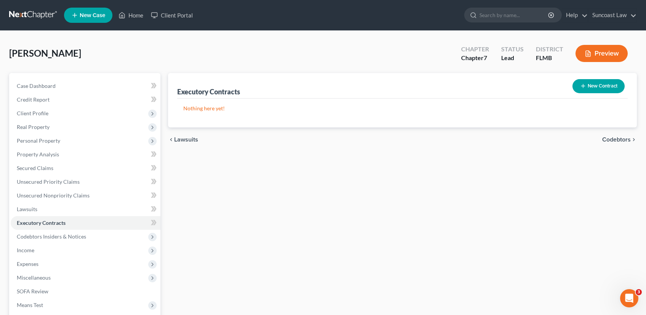
click at [609, 139] on span "Codebtors" at bounding box center [616, 140] width 29 height 6
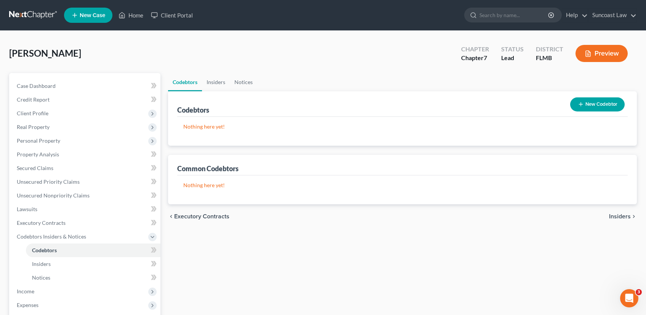
click at [628, 217] on span "Insiders" at bounding box center [620, 217] width 22 height 6
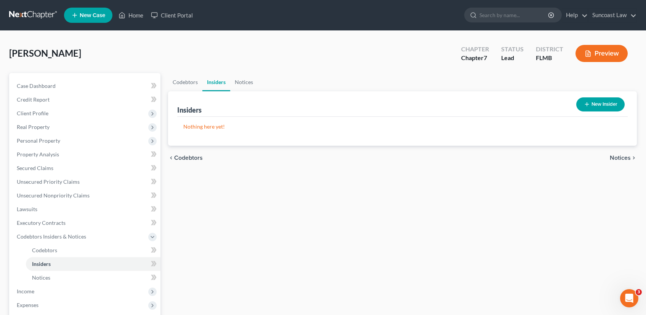
click at [615, 157] on span "Notices" at bounding box center [619, 158] width 21 height 6
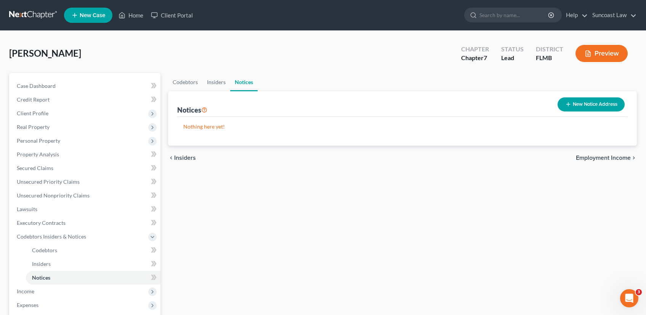
click at [581, 157] on span "Employment Income" at bounding box center [602, 158] width 55 height 6
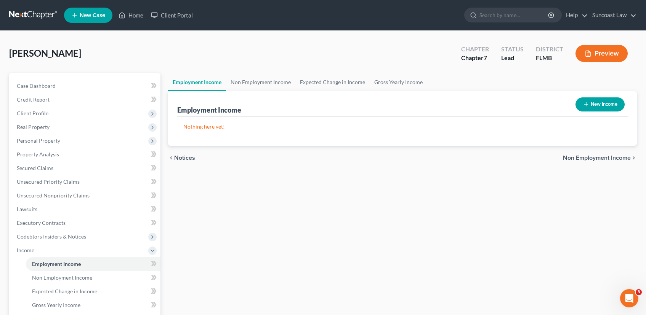
click at [583, 160] on span "Non Employment Income" at bounding box center [597, 158] width 68 height 6
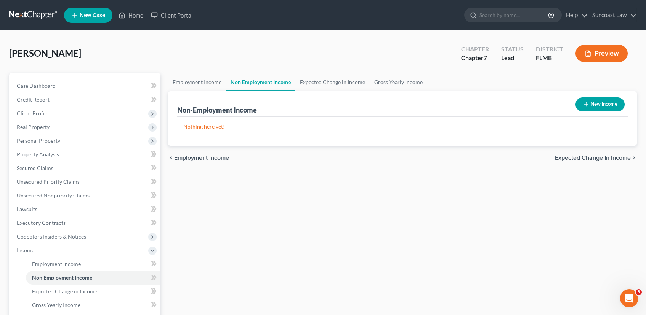
click at [608, 102] on button "New Income" at bounding box center [599, 105] width 49 height 14
select select "0"
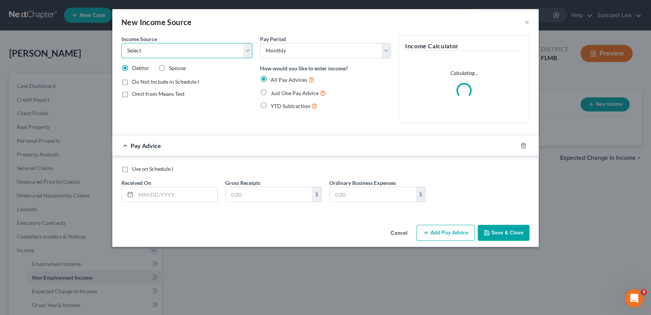
click at [217, 53] on select "Select Unemployment Disability (from employer) Pension Retirement Social Securi…" at bounding box center [186, 50] width 131 height 15
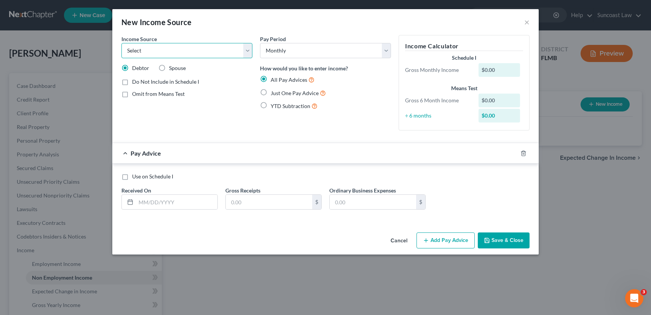
select select "12"
click at [121, 43] on select "Select Unemployment Disability (from employer) Pension Retirement Social Securi…" at bounding box center [186, 50] width 131 height 15
click at [271, 92] on label "Just One Pay Advice" at bounding box center [298, 93] width 55 height 9
click at [274, 92] on input "Just One Pay Advice" at bounding box center [276, 91] width 5 height 5
radio input "true"
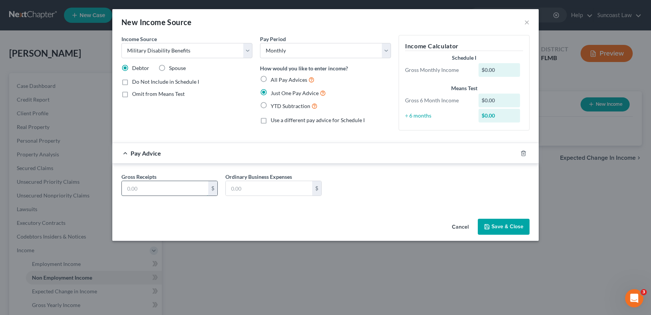
click at [159, 185] on input "text" at bounding box center [165, 188] width 86 height 14
type input "1,831.30"
click at [510, 227] on button "Save & Close" at bounding box center [504, 227] width 52 height 16
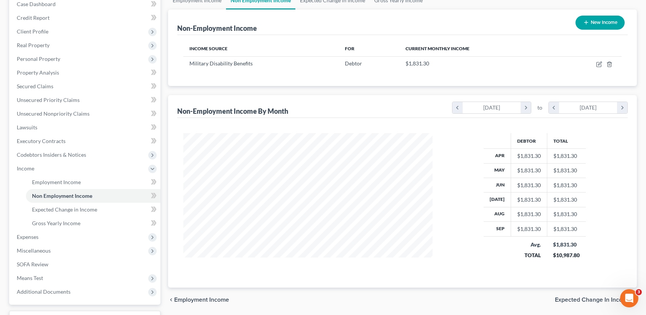
scroll to position [144, 0]
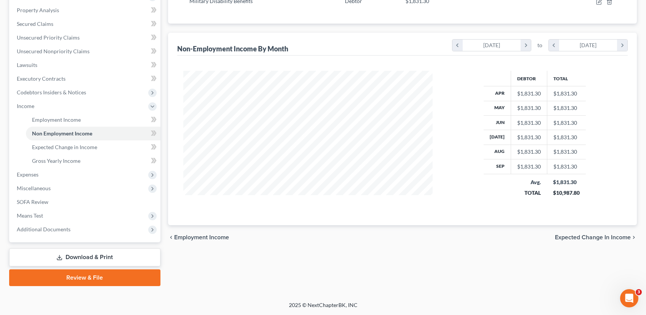
click at [580, 237] on span "Expected Change in Income" at bounding box center [593, 238] width 76 height 6
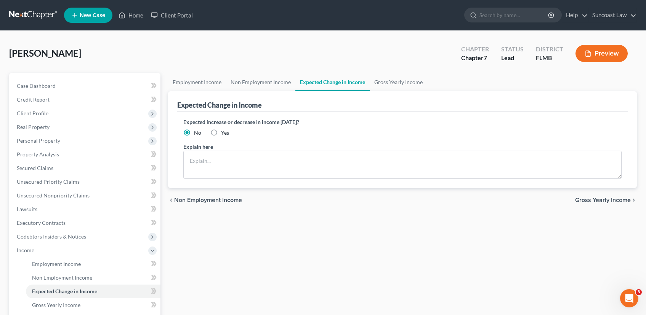
click at [590, 201] on span "Gross Yearly Income" at bounding box center [603, 200] width 56 height 6
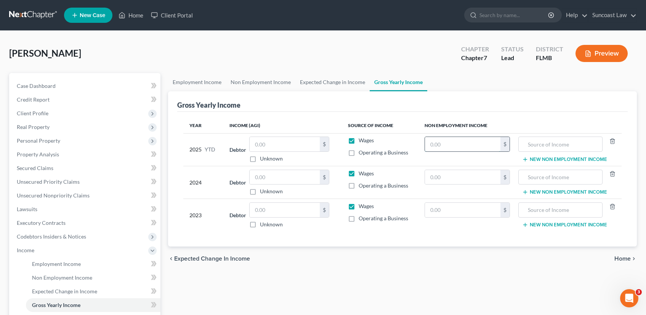
click at [447, 149] on input "text" at bounding box center [462, 144] width 75 height 14
type input "38,313.00"
type input "VA disability"
click at [457, 178] on input "text" at bounding box center [462, 177] width 75 height 14
type input "45,975.60"
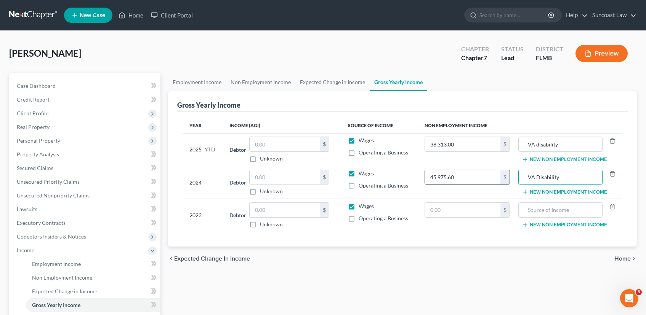
type input "VA Disability"
type input "45,975.60"
type input "VA Disability"
click at [619, 257] on span "Home" at bounding box center [622, 259] width 16 height 6
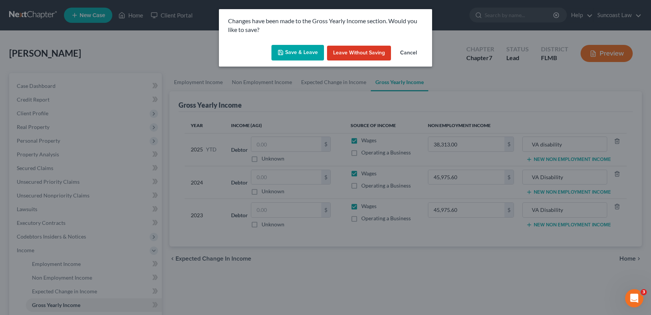
click at [305, 54] on button "Save & Leave" at bounding box center [298, 53] width 53 height 16
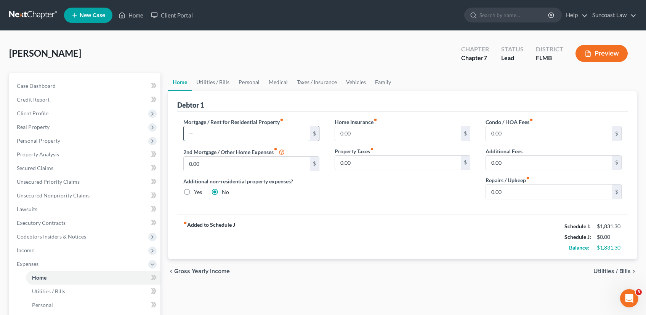
click at [227, 131] on input "text" at bounding box center [247, 133] width 126 height 14
type input "1,000.00"
click at [620, 272] on span "Utilities / Bills" at bounding box center [611, 272] width 37 height 6
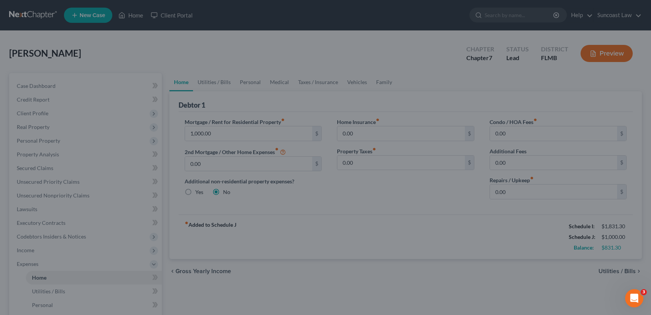
click at [208, 262] on div at bounding box center [325, 157] width 651 height 315
click at [201, 267] on div at bounding box center [325, 157] width 651 height 315
click at [41, 255] on div at bounding box center [325, 157] width 651 height 315
click at [33, 253] on div at bounding box center [325, 157] width 651 height 315
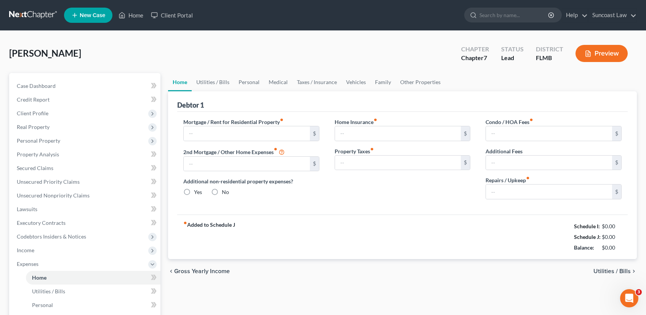
type input "0.00"
radio input "true"
type input "0.00"
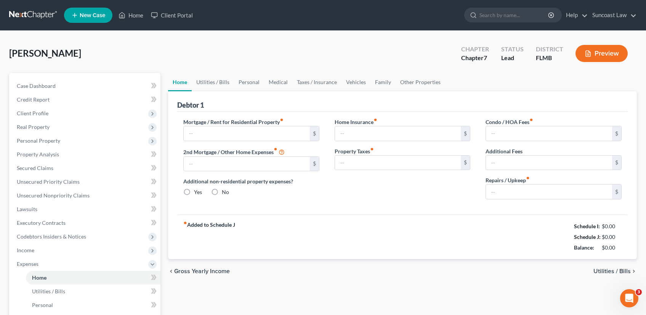
type input "0.00"
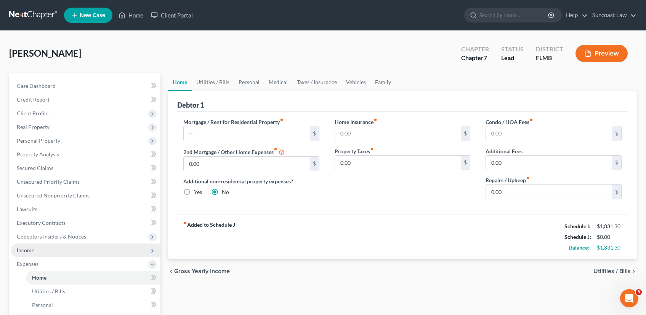
click at [34, 254] on span "Income" at bounding box center [86, 251] width 150 height 14
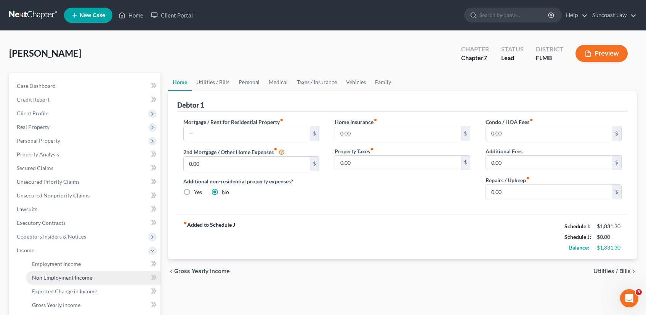
click at [71, 279] on span "Non Employment Income" at bounding box center [62, 278] width 60 height 6
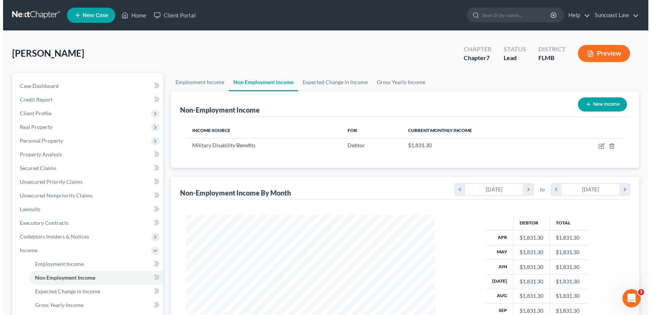
scroll to position [137, 265]
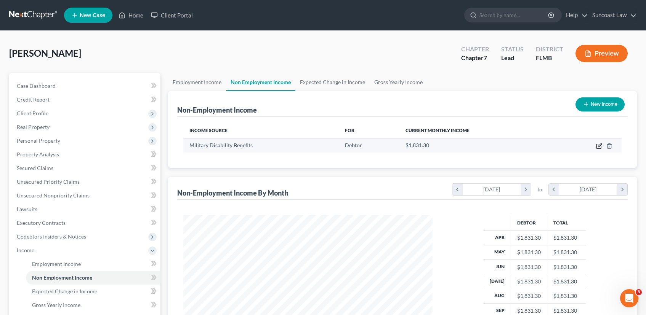
click at [597, 146] on icon "button" at bounding box center [599, 146] width 6 height 6
select select "12"
select select "0"
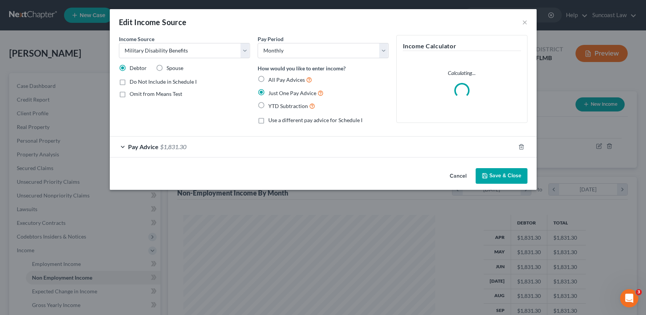
scroll to position [137, 267]
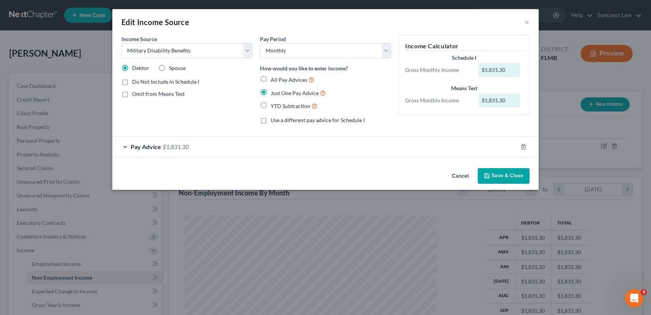
click at [147, 148] on span "Pay Advice" at bounding box center [146, 146] width 30 height 7
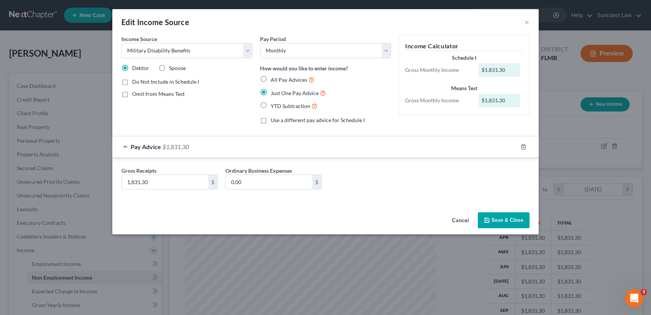
drag, startPoint x: 129, startPoint y: 182, endPoint x: 129, endPoint y: 190, distance: 7.2
click at [129, 182] on input "1,831.30" at bounding box center [165, 182] width 86 height 14
type input "3,831.30"
click at [505, 219] on button "Save & Close" at bounding box center [504, 221] width 52 height 16
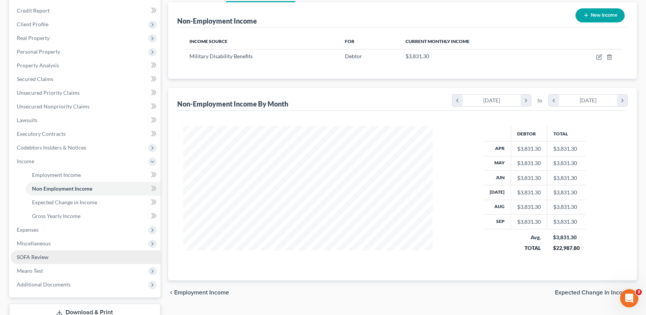
scroll to position [144, 0]
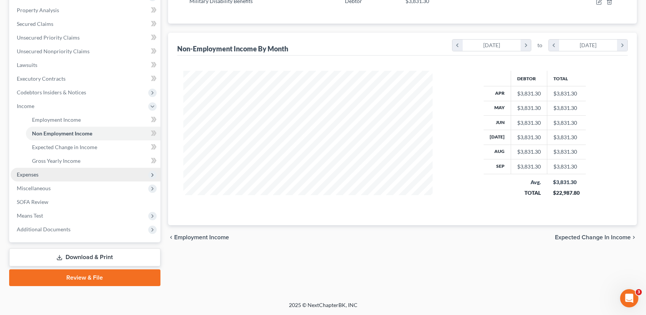
click at [54, 176] on span "Expenses" at bounding box center [86, 175] width 150 height 14
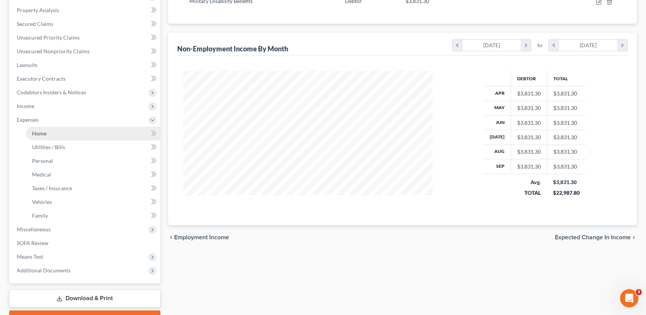
click at [34, 131] on span "Home" at bounding box center [39, 133] width 14 height 6
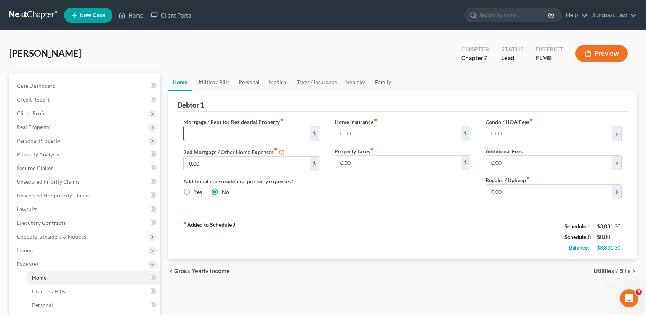
click at [212, 133] on input "text" at bounding box center [247, 133] width 126 height 14
click at [598, 269] on span "Utilities / Bills" at bounding box center [611, 272] width 37 height 6
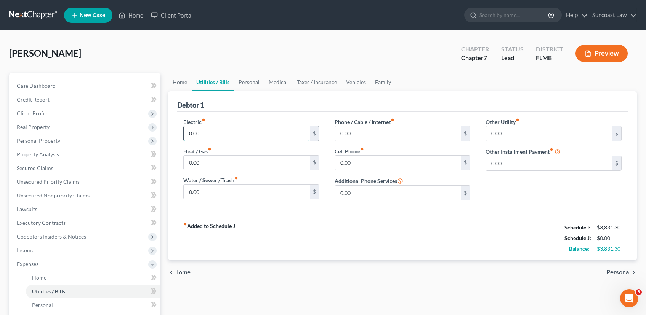
click at [241, 138] on input "0.00" at bounding box center [247, 133] width 126 height 14
type input "200.00"
drag, startPoint x: 223, startPoint y: 187, endPoint x: 227, endPoint y: 187, distance: 4.2
click at [224, 187] on input "0.00" at bounding box center [247, 192] width 126 height 14
type input "35.00"
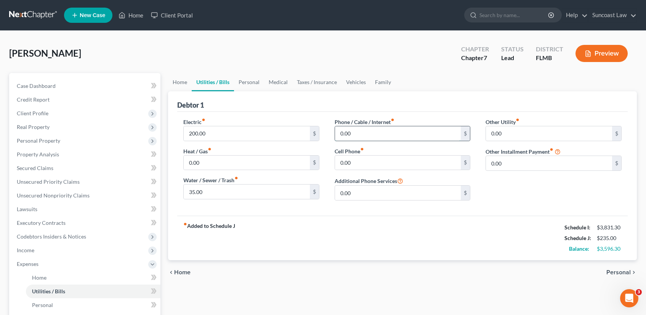
click at [396, 133] on input "0.00" at bounding box center [398, 133] width 126 height 14
type input "80.00"
type input "75.00"
click at [619, 275] on span "Personal" at bounding box center [618, 273] width 24 height 6
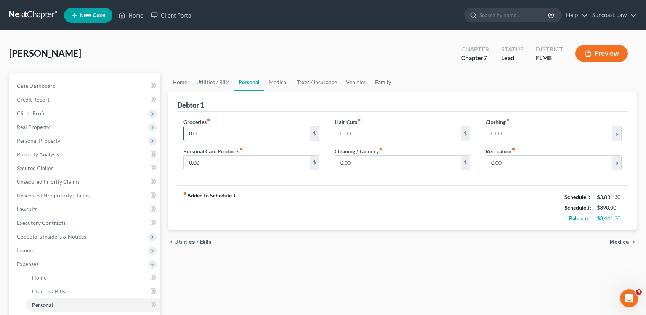
click at [236, 134] on input "0.00" at bounding box center [247, 133] width 126 height 14
type input "500.00"
click at [356, 137] on input "0.00" at bounding box center [398, 133] width 126 height 14
type input "100.00"
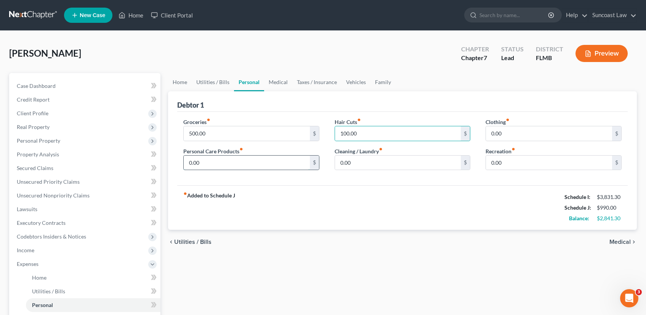
click at [261, 164] on input "0.00" at bounding box center [247, 163] width 126 height 14
type input "200.00"
type input "2"
type input "100.00"
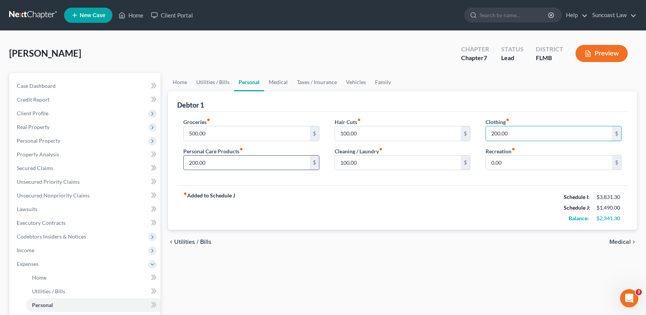
type input "200.00"
type input "400.00"
click at [183, 81] on link "Home" at bounding box center [180, 82] width 24 height 18
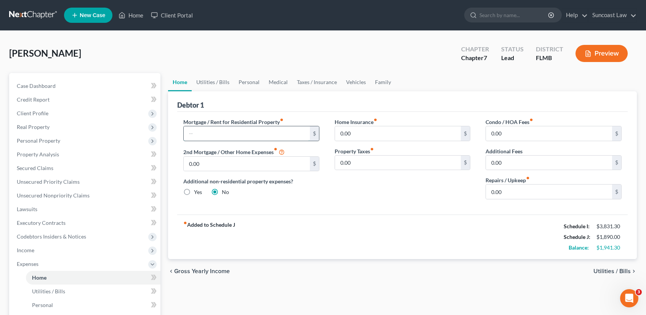
click at [207, 134] on input "text" at bounding box center [247, 133] width 126 height 14
type input "1,058.00"
click at [622, 272] on span "Utilities / Bills" at bounding box center [611, 272] width 37 height 6
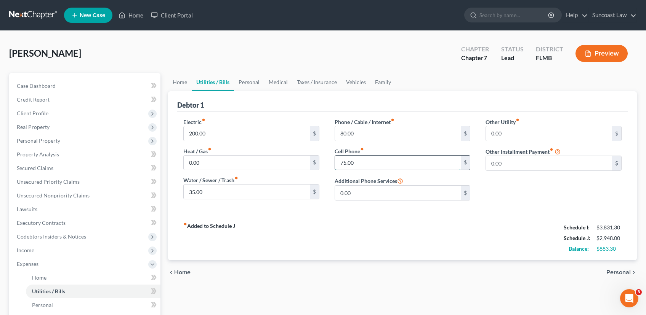
click at [352, 163] on input "75.00" at bounding box center [398, 163] width 126 height 14
type input "100.00"
click at [619, 274] on span "Personal" at bounding box center [618, 273] width 24 height 6
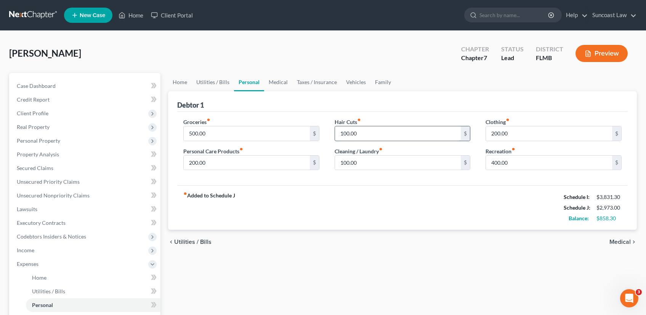
click at [377, 133] on input "100.00" at bounding box center [398, 133] width 126 height 14
type input "50.00"
click at [618, 245] on span "Medical" at bounding box center [619, 242] width 21 height 6
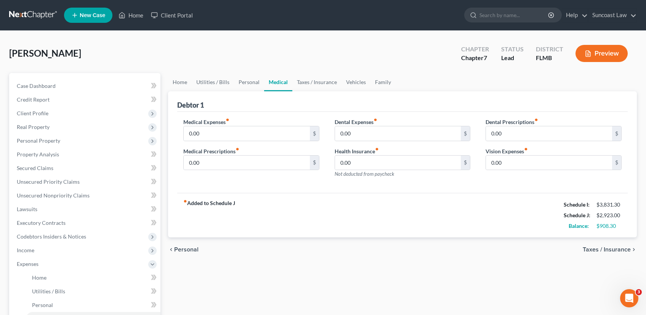
click at [607, 250] on span "Taxes / Insurance" at bounding box center [606, 250] width 48 height 6
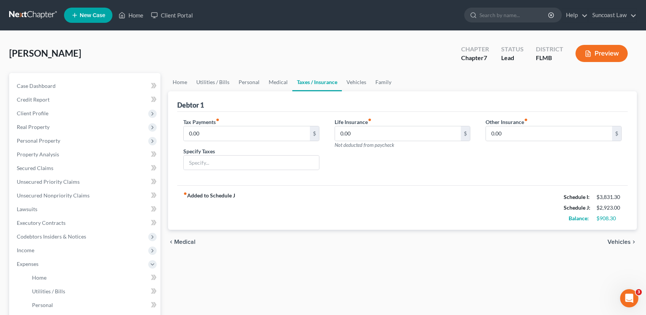
click at [185, 244] on span "Medical" at bounding box center [184, 242] width 21 height 6
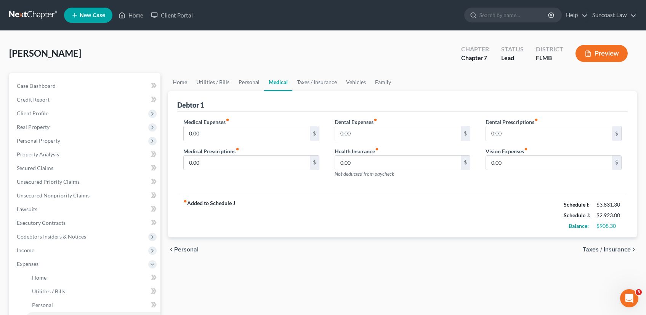
click at [614, 248] on span "Taxes / Insurance" at bounding box center [606, 250] width 48 height 6
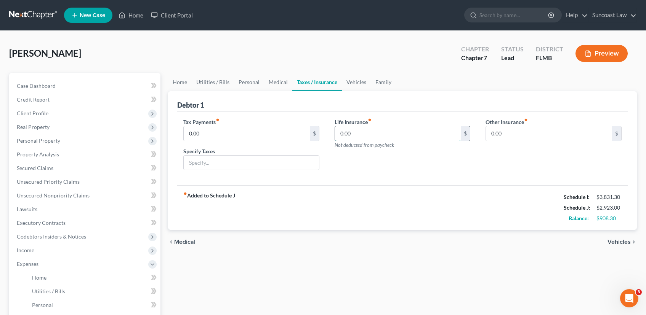
click at [400, 140] on input "0.00" at bounding box center [398, 133] width 126 height 14
type input "56.00"
click at [522, 135] on input "0.00" at bounding box center [549, 133] width 126 height 14
type input "52.00"
click at [500, 156] on input "text" at bounding box center [553, 155] width 135 height 14
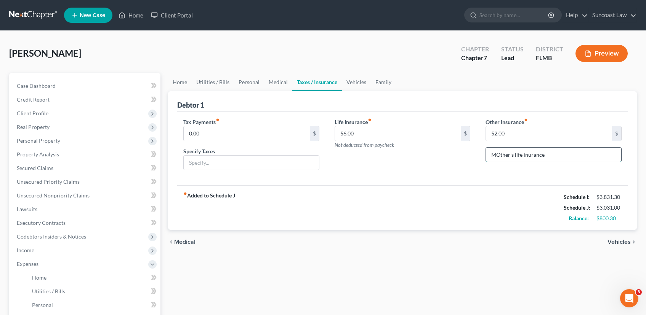
click at [498, 157] on input "MOther's life inurance" at bounding box center [553, 155] width 135 height 14
type input "Mother's life insurance"
click at [187, 240] on span "Medical" at bounding box center [184, 242] width 21 height 6
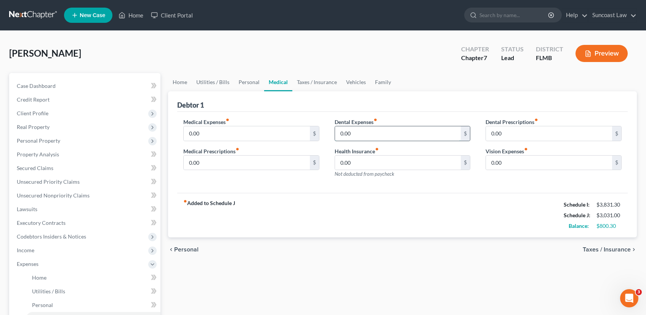
click at [399, 131] on input "0.00" at bounding box center [398, 133] width 126 height 14
type input "150.00"
click at [594, 246] on div "chevron_left Personal Taxes / Insurance chevron_right" at bounding box center [402, 250] width 468 height 24
click at [593, 247] on span "Taxes / Insurance" at bounding box center [606, 250] width 48 height 6
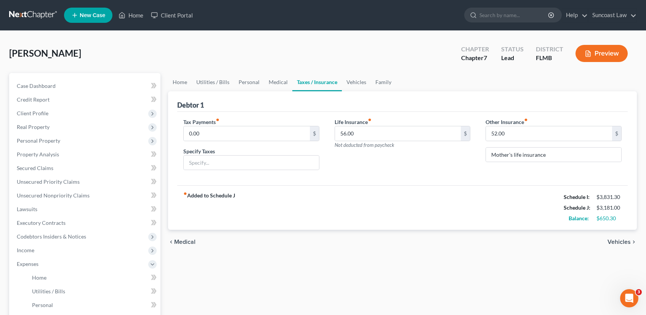
click at [611, 242] on span "Vehicles" at bounding box center [618, 242] width 23 height 6
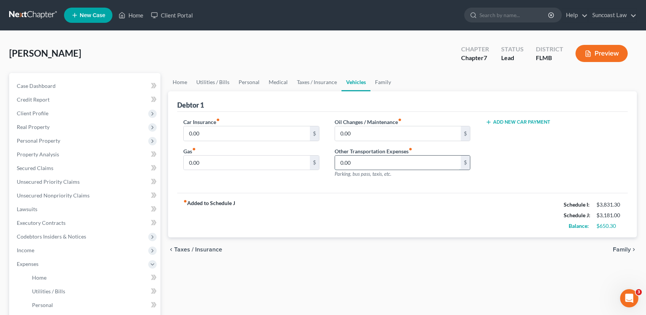
click at [356, 160] on input "0.00" at bounding box center [398, 163] width 126 height 14
click at [251, 164] on input "0.00" at bounding box center [247, 163] width 126 height 14
type input "100.00"
click at [621, 249] on span "Family" at bounding box center [621, 250] width 18 height 6
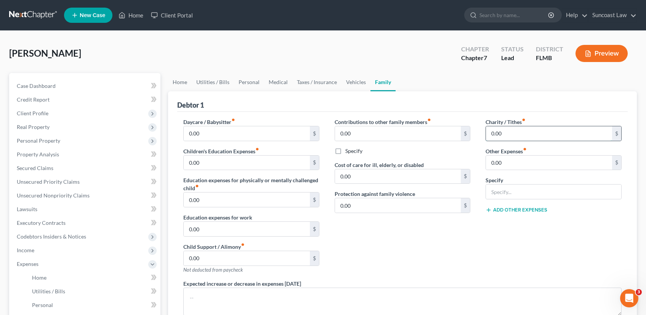
click at [532, 129] on input "0.00" at bounding box center [549, 133] width 126 height 14
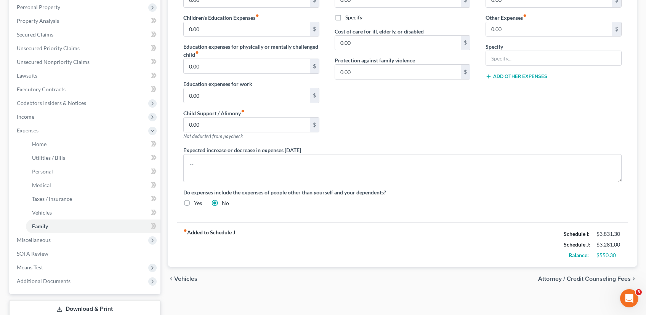
click at [181, 280] on span "Vehicles" at bounding box center [185, 279] width 23 height 6
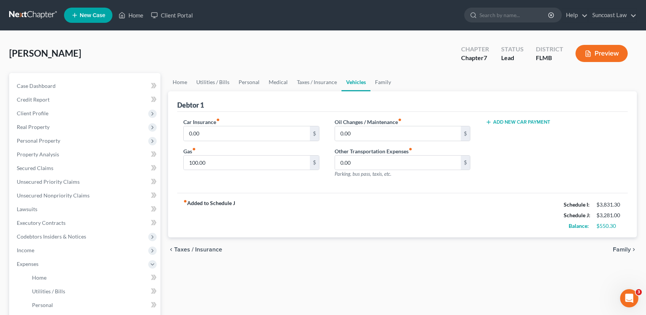
click at [197, 253] on span "Taxes / Insurance" at bounding box center [198, 250] width 48 height 6
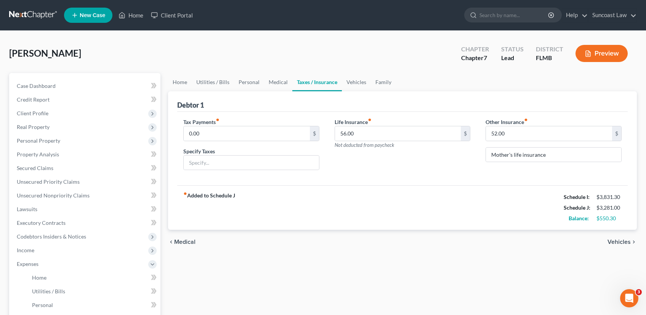
click at [184, 240] on span "Medical" at bounding box center [184, 242] width 21 height 6
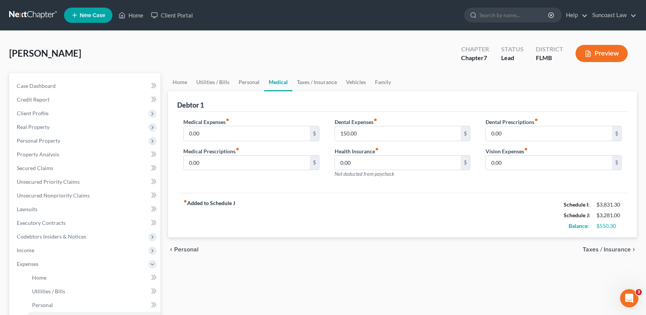
click at [184, 248] on span "Personal" at bounding box center [186, 250] width 24 height 6
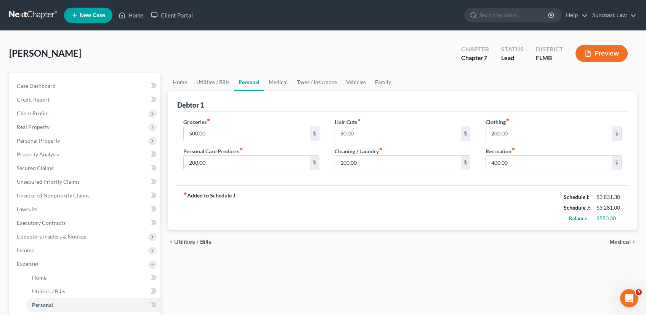
click at [188, 241] on span "Utilities / Bills" at bounding box center [192, 242] width 37 height 6
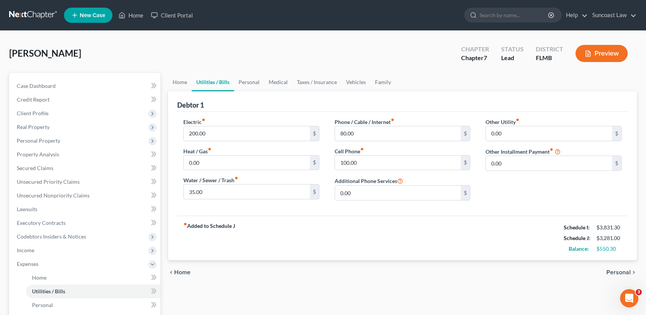
click at [187, 270] on span "Home" at bounding box center [182, 273] width 16 height 6
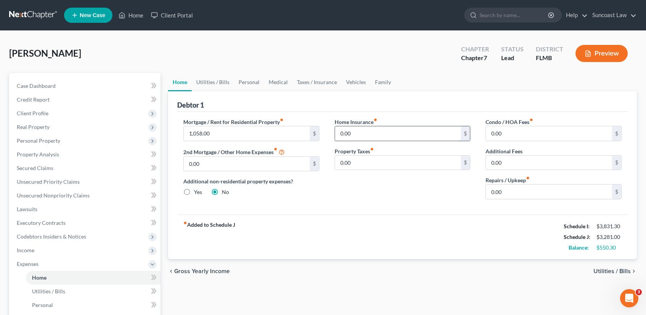
click at [369, 131] on input "0.00" at bounding box center [398, 133] width 126 height 14
type input "14.00"
click at [513, 198] on input "0.00" at bounding box center [549, 192] width 126 height 14
type input "100.00"
click at [615, 273] on span "Utilities / Bills" at bounding box center [611, 272] width 37 height 6
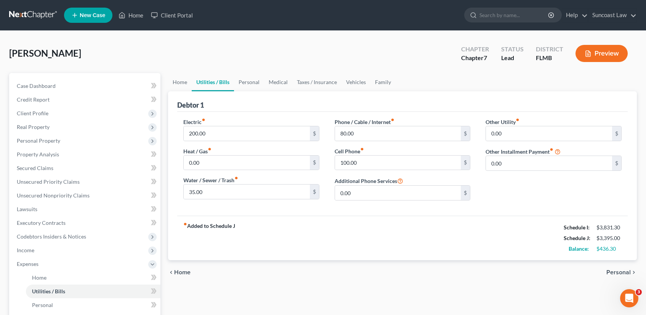
click at [624, 272] on span "Personal" at bounding box center [618, 273] width 24 height 6
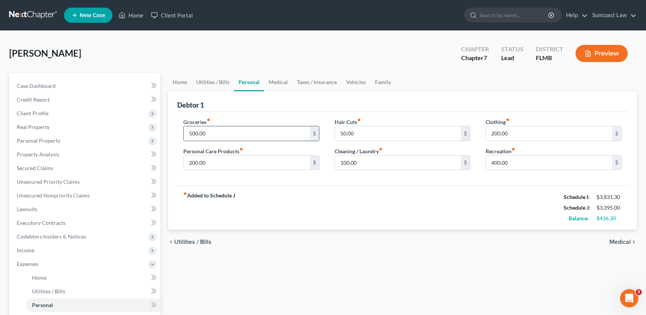
click at [207, 133] on input "500.00" at bounding box center [247, 133] width 126 height 14
type input "600.00"
click at [623, 242] on span "Medical" at bounding box center [619, 242] width 21 height 6
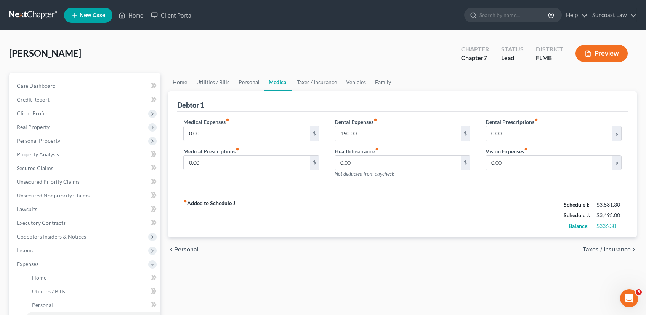
click at [612, 250] on span "Taxes / Insurance" at bounding box center [606, 250] width 48 height 6
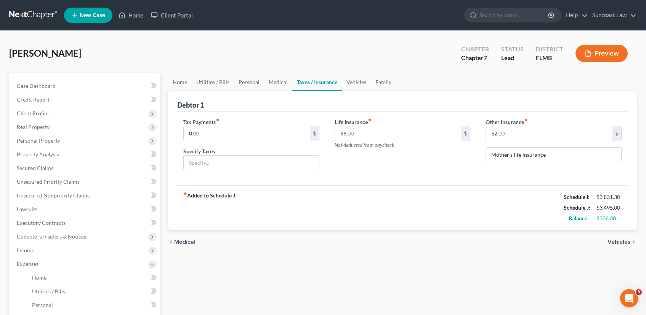
click at [189, 241] on span "Medical" at bounding box center [184, 242] width 21 height 6
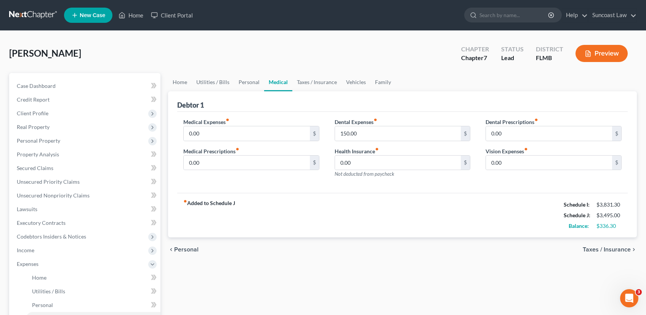
click at [189, 241] on div "chevron_left Personal Taxes / Insurance chevron_right" at bounding box center [402, 250] width 468 height 24
click at [192, 249] on span "Personal" at bounding box center [186, 250] width 24 height 6
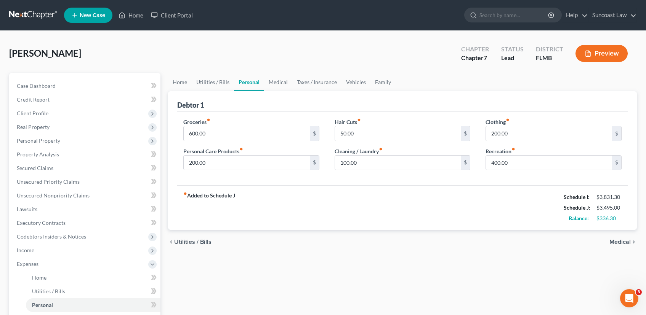
click at [191, 243] on span "Utilities / Bills" at bounding box center [192, 242] width 37 height 6
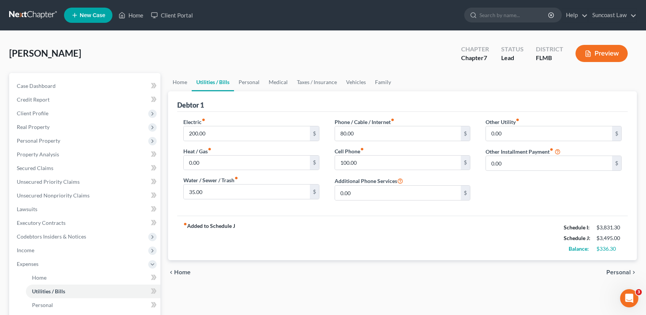
click at [182, 272] on span "Home" at bounding box center [182, 273] width 16 height 6
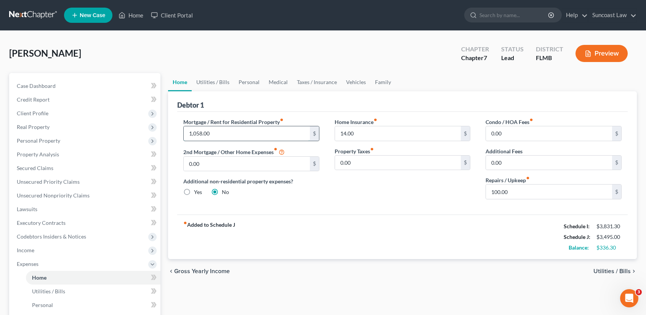
click at [210, 132] on input "1,058.00" at bounding box center [247, 133] width 126 height 14
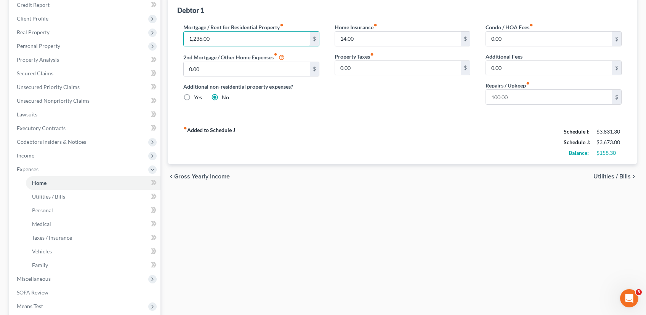
scroll to position [100, 0]
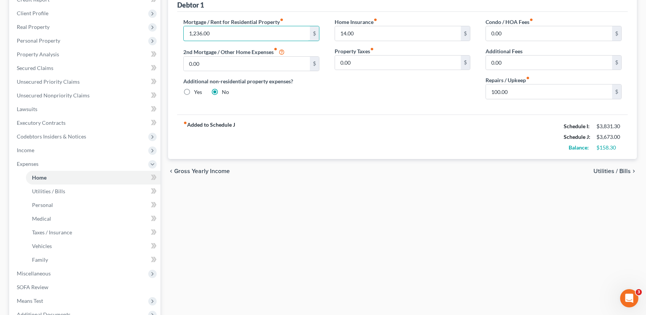
type input "1,236.00"
click at [611, 173] on span "Utilities / Bills" at bounding box center [611, 171] width 37 height 6
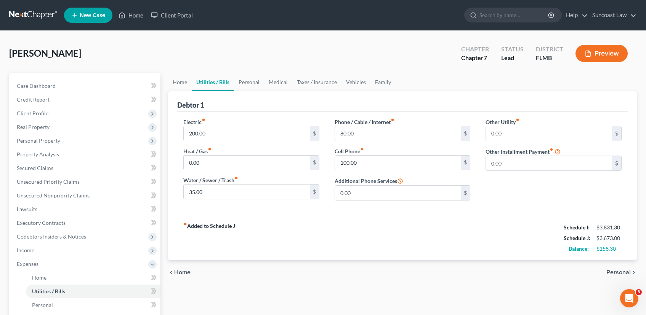
click at [615, 273] on span "Personal" at bounding box center [618, 273] width 24 height 6
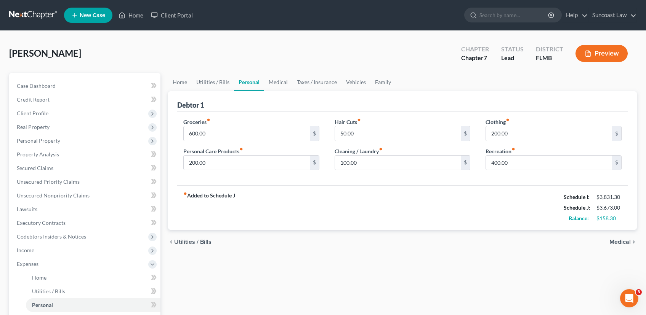
click at [620, 241] on span "Medical" at bounding box center [619, 242] width 21 height 6
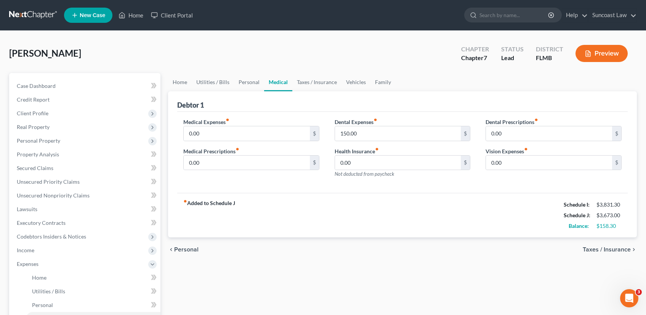
click at [591, 248] on span "Taxes / Insurance" at bounding box center [606, 250] width 48 height 6
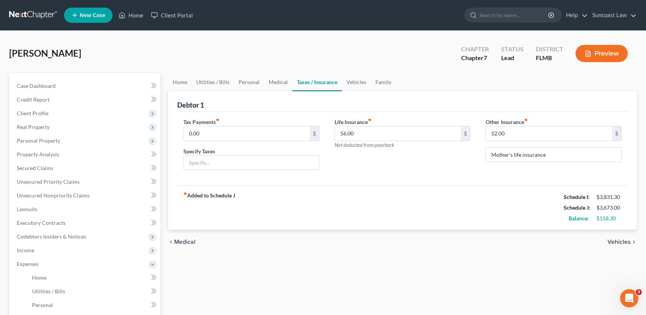
click at [615, 241] on span "Vehicles" at bounding box center [618, 242] width 23 height 6
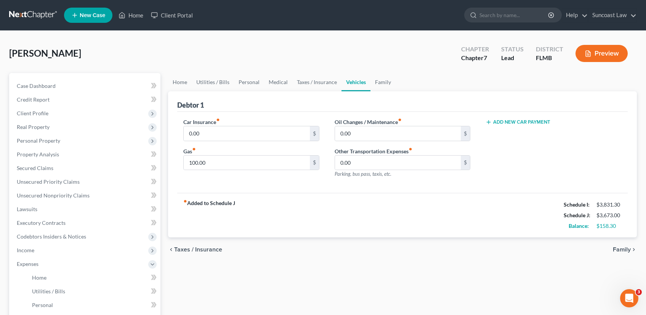
click at [617, 249] on span "Family" at bounding box center [621, 250] width 18 height 6
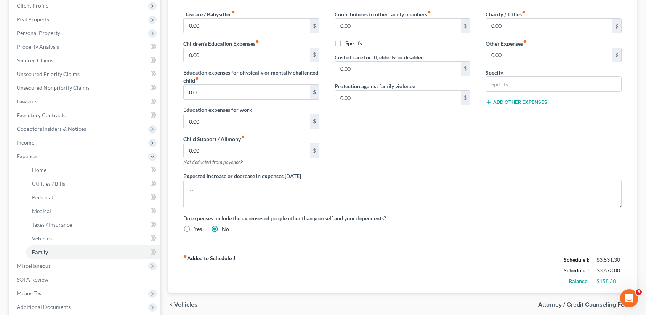
scroll to position [185, 0]
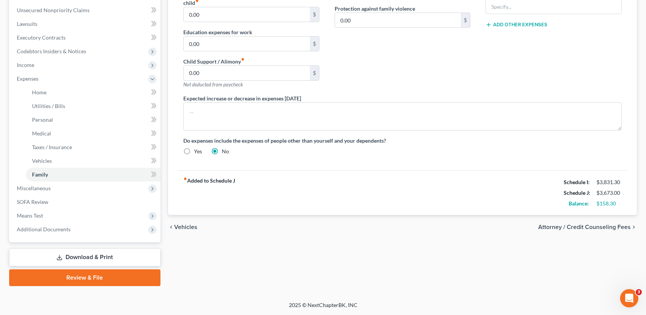
click at [590, 225] on span "Attorney / Credit Counseling Fees" at bounding box center [584, 227] width 93 height 6
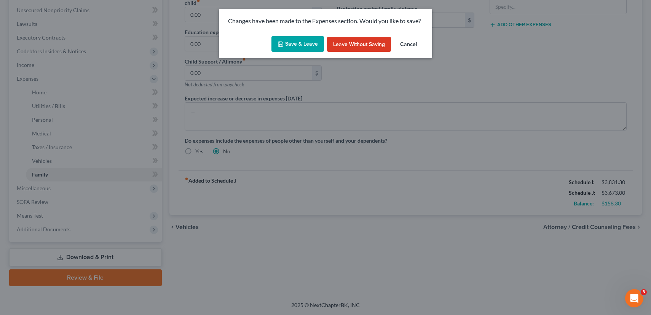
click at [291, 43] on button "Save & Leave" at bounding box center [298, 44] width 53 height 16
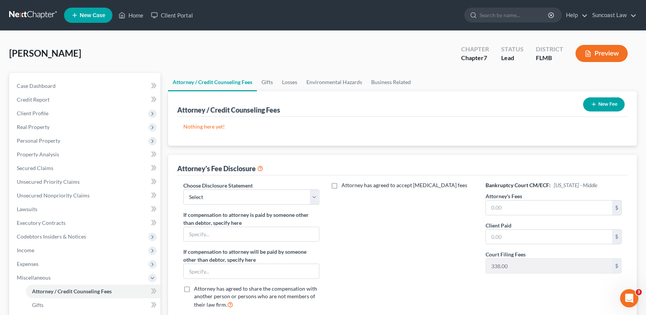
click at [605, 106] on button "New Fee" at bounding box center [604, 105] width 42 height 14
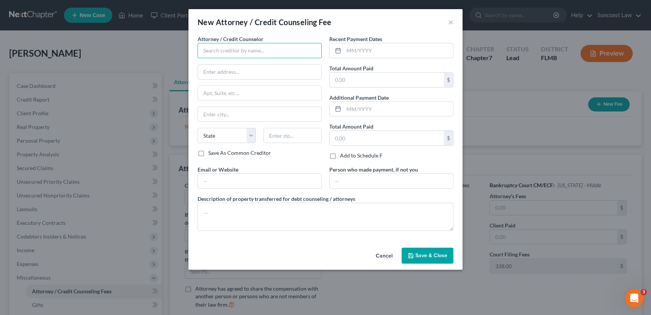
click at [223, 48] on input "text" at bounding box center [260, 50] width 124 height 15
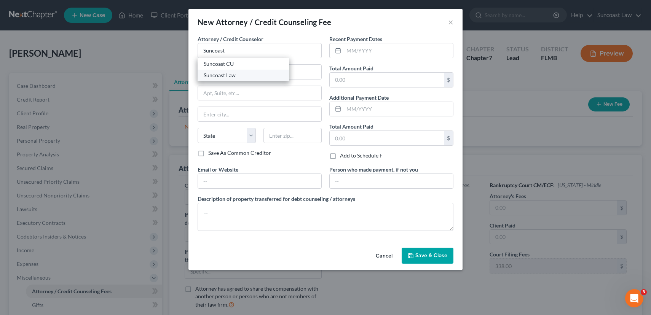
click at [227, 76] on div "Suncoast Law" at bounding box center [243, 76] width 79 height 8
type input "Suncoast Law"
type input "1350 N Orange Ave"
type input "Suite 270"
type input "Winter Park"
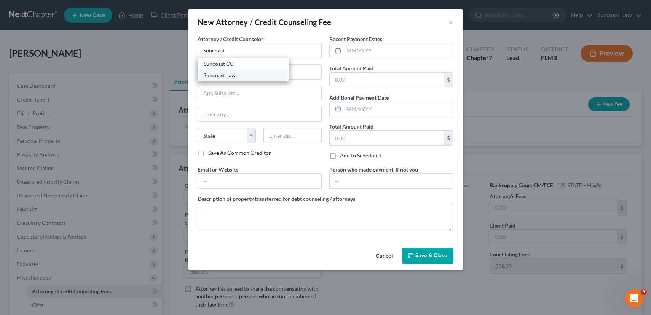
select select "9"
type input "32789"
click at [379, 53] on input "text" at bounding box center [398, 50] width 109 height 14
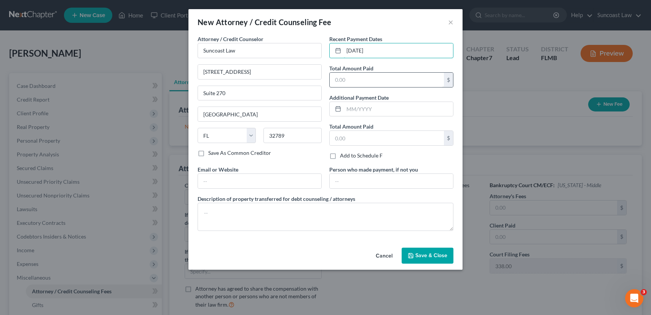
type input "09/03/2025"
click at [384, 80] on input "text" at bounding box center [387, 80] width 114 height 14
type input "1,750.00"
click at [432, 261] on button "Save & Close" at bounding box center [428, 256] width 52 height 16
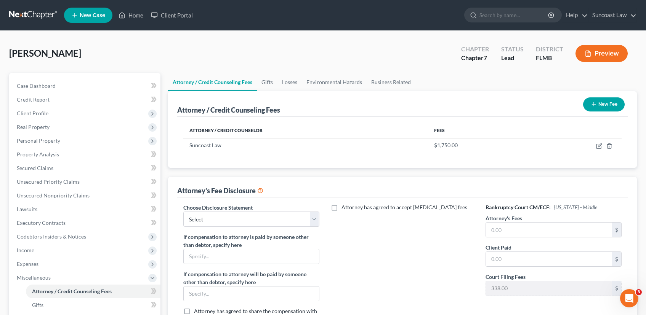
click at [597, 106] on button "New Fee" at bounding box center [604, 105] width 42 height 14
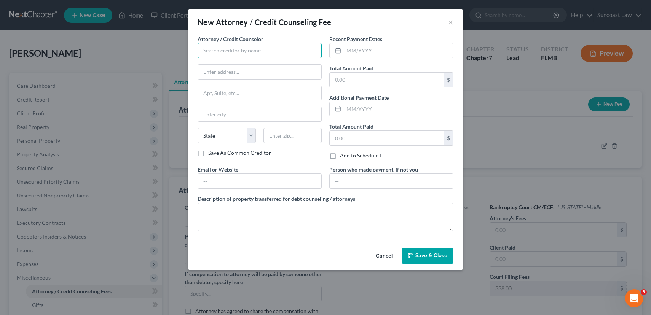
click at [233, 51] on input "text" at bounding box center [260, 50] width 124 height 15
type input "Dollar Wiser"
type input "09/18/2025"
type input "1"
type input "25.00"
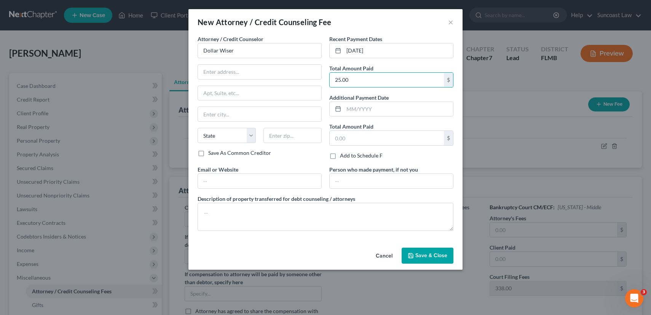
click at [426, 254] on span "Save & Close" at bounding box center [432, 256] width 32 height 6
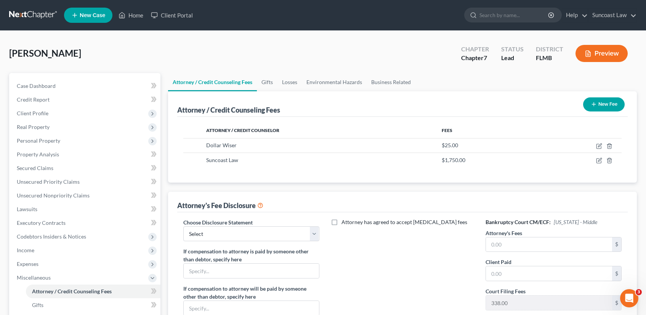
click at [208, 222] on label "Choose Disclosure Statement" at bounding box center [217, 223] width 69 height 8
click at [212, 234] on select "Select Attorney" at bounding box center [251, 234] width 136 height 15
select select "0"
click at [183, 227] on select "Select Attorney" at bounding box center [251, 234] width 136 height 15
click at [537, 245] on input "text" at bounding box center [549, 245] width 126 height 14
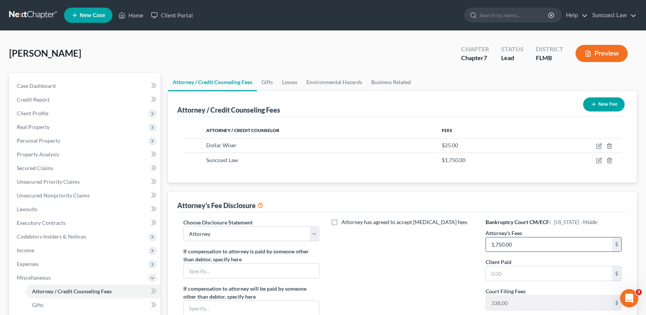
type input "1,750.00"
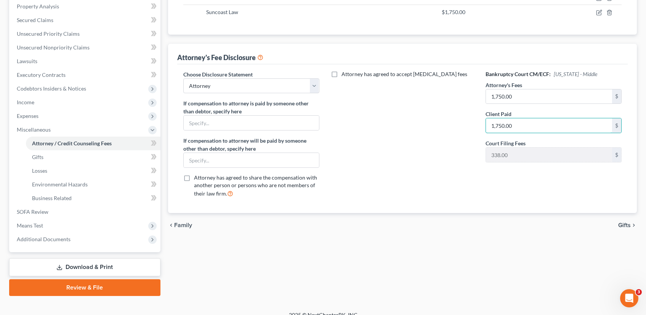
scroll to position [158, 0]
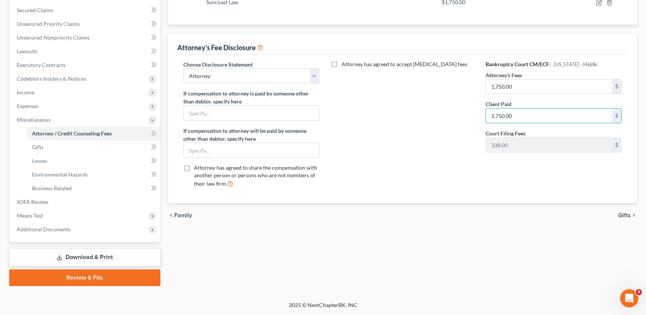
type input "1,750.00"
click at [625, 215] on span "Gifts" at bounding box center [624, 216] width 13 height 6
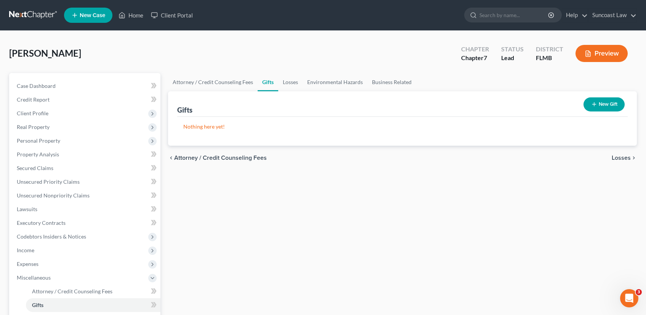
click at [627, 160] on span "Losses" at bounding box center [620, 158] width 19 height 6
click at [626, 158] on span "Environmental Hazards" at bounding box center [598, 158] width 64 height 6
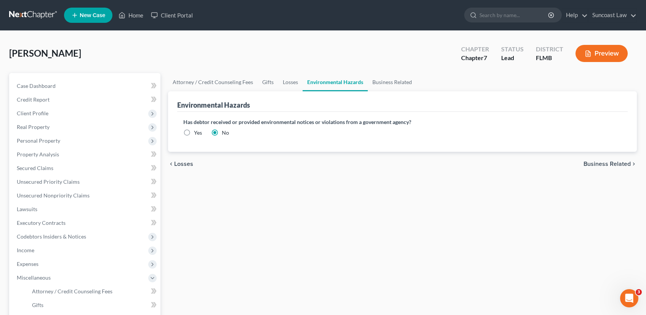
click at [625, 163] on span "Business Related" at bounding box center [606, 164] width 47 height 6
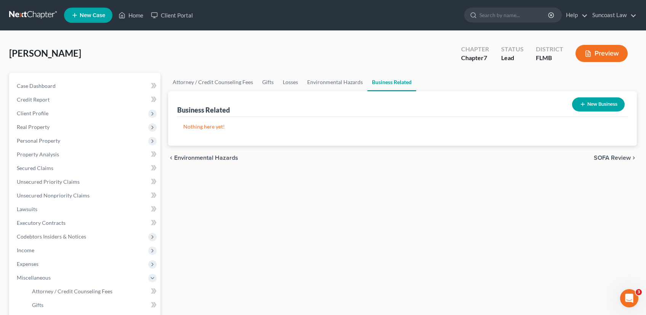
click at [623, 159] on span "SOFA Review" at bounding box center [611, 158] width 37 height 6
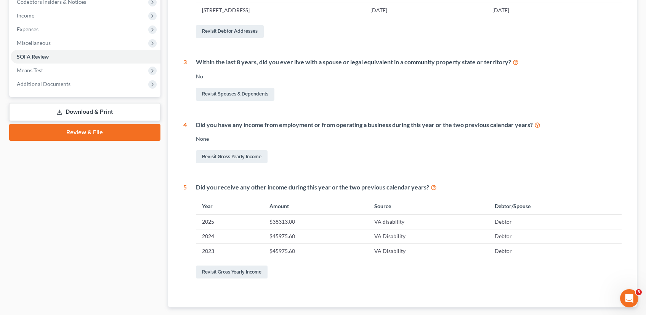
scroll to position [281, 0]
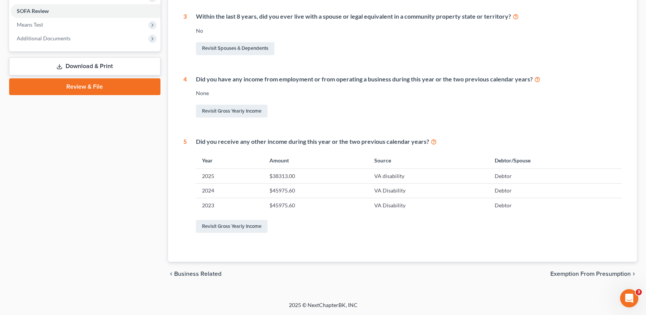
drag, startPoint x: 566, startPoint y: 274, endPoint x: 505, endPoint y: 249, distance: 65.6
click at [566, 274] on span "Exemption from Presumption" at bounding box center [590, 274] width 80 height 6
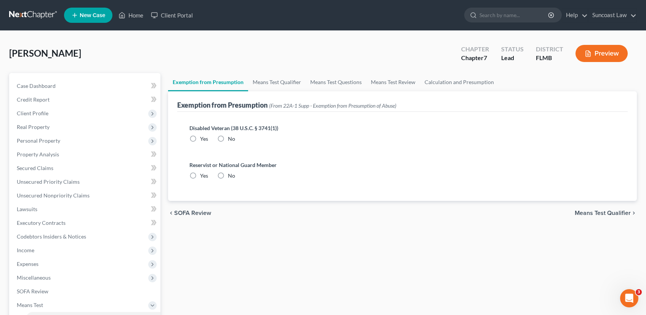
click at [200, 140] on label "Yes" at bounding box center [204, 139] width 8 height 8
click at [203, 140] on input "Yes" at bounding box center [205, 137] width 5 height 5
radio input "true"
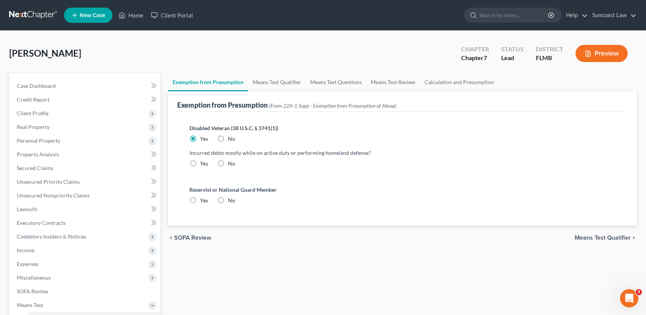
click at [228, 164] on label "No" at bounding box center [231, 164] width 7 height 8
click at [231, 164] on input "No" at bounding box center [233, 162] width 5 height 5
radio input "true"
click at [228, 198] on label "No" at bounding box center [231, 201] width 7 height 8
click at [231, 198] on input "No" at bounding box center [233, 199] width 5 height 5
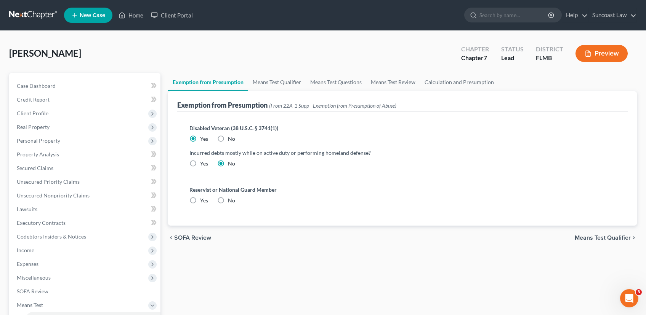
radio input "true"
click at [595, 238] on span "Means Test Qualifier" at bounding box center [602, 238] width 56 height 6
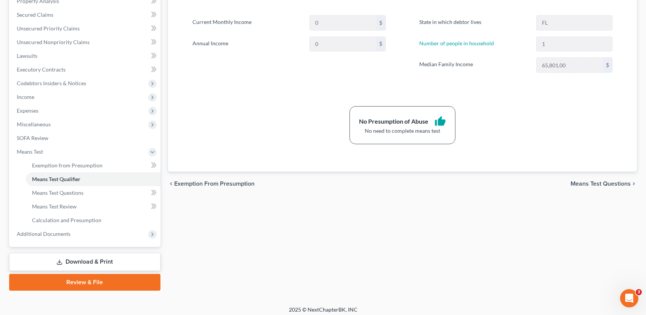
scroll to position [148, 0]
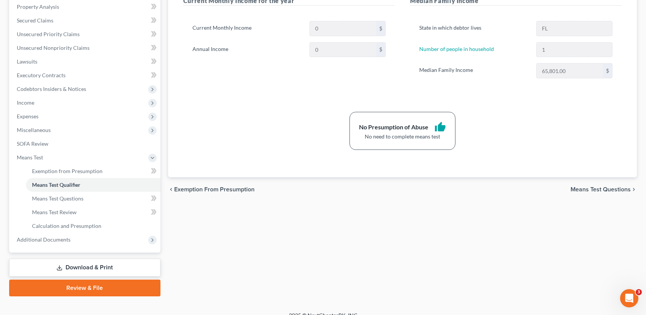
click at [580, 189] on span "Means Test Questions" at bounding box center [600, 190] width 60 height 6
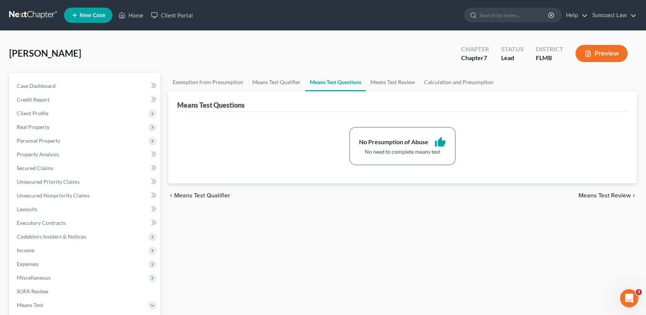
click at [597, 193] on span "Means Test Review" at bounding box center [604, 196] width 52 height 6
